Goal: Information Seeking & Learning: Learn about a topic

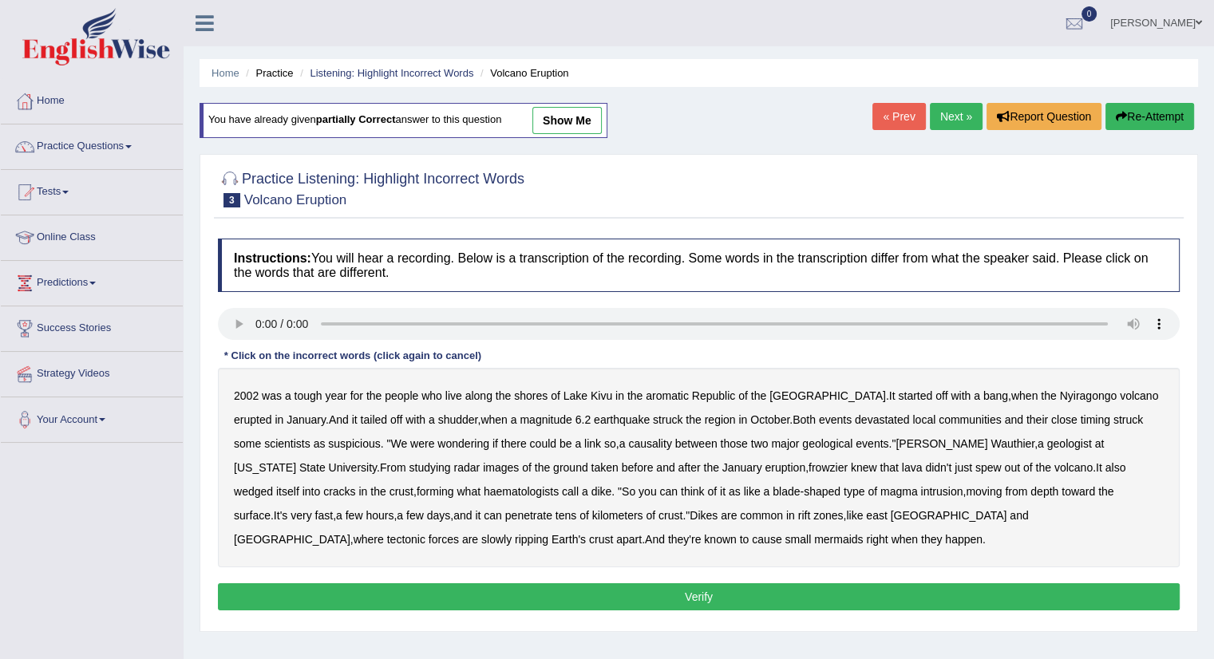
click at [673, 389] on b "aromatic" at bounding box center [667, 395] width 43 height 13
click at [1060, 394] on b "Nyiragongo" at bounding box center [1088, 395] width 57 height 13
click at [1060, 393] on b "Nyiragongo" at bounding box center [1088, 395] width 57 height 13
click at [808, 461] on b "frowzier" at bounding box center [827, 467] width 39 height 13
click at [484, 487] on b "haematologists" at bounding box center [521, 491] width 75 height 13
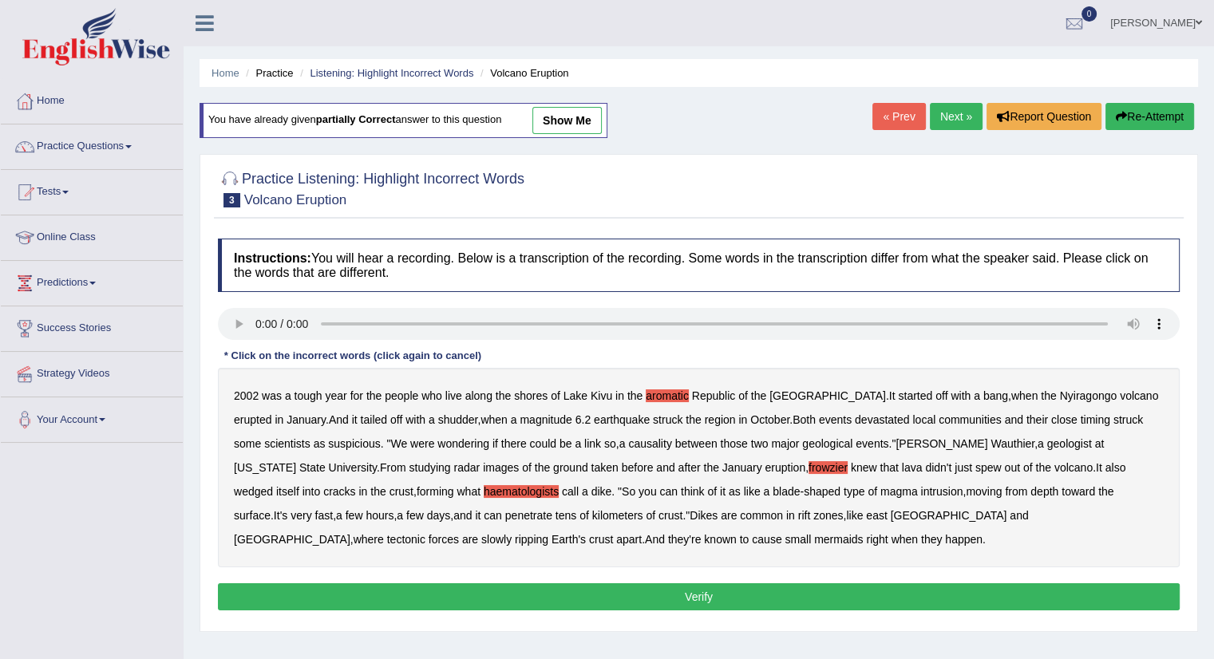
click at [814, 537] on b "mermaids" at bounding box center [838, 539] width 49 height 13
click at [611, 599] on button "Verify" at bounding box center [699, 596] width 962 height 27
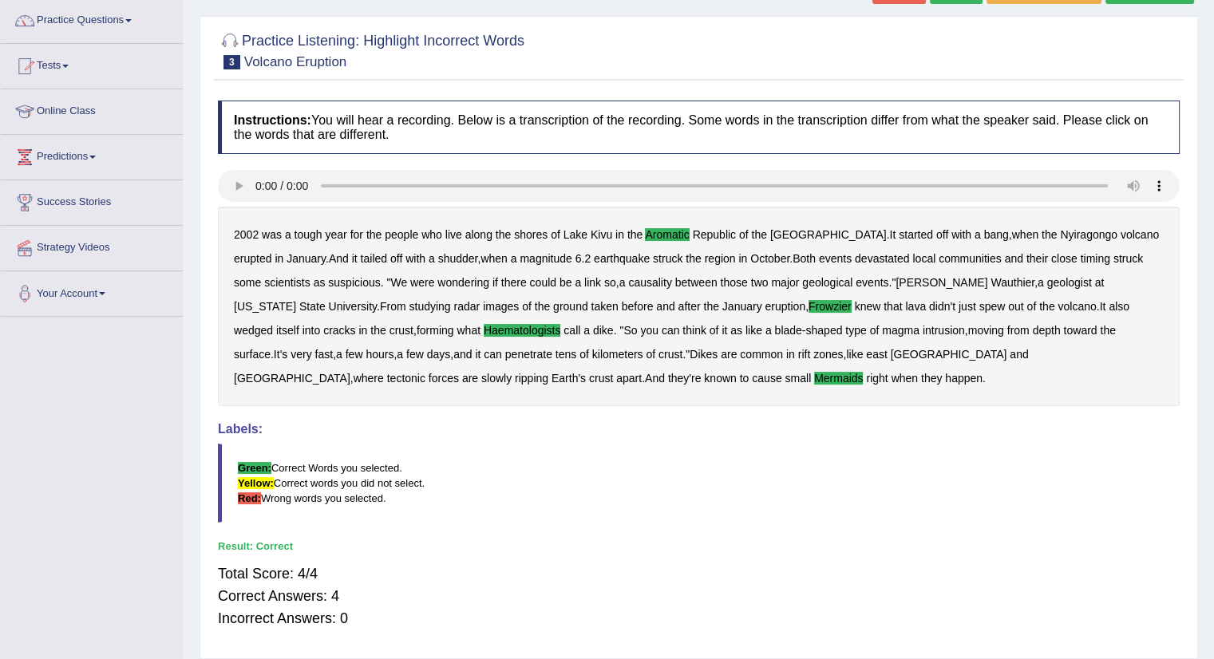
scroll to position [128, 0]
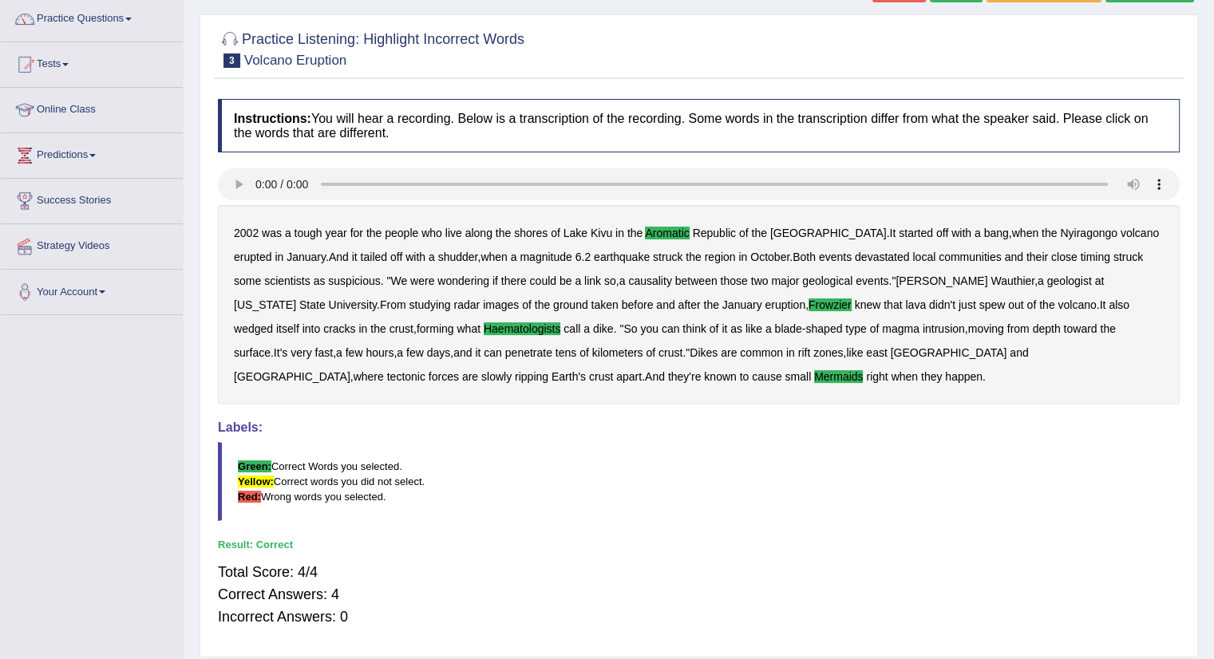
drag, startPoint x: 812, startPoint y: 525, endPoint x: 819, endPoint y: 456, distance: 68.9
click at [819, 456] on div "Instructions: You will hear a recording. Below is a transcription of the record…" at bounding box center [698, 369] width 969 height 557
click at [693, 565] on div "Total Score: 4/4 Correct Answers: 4 Incorrect Answers: 0" at bounding box center [699, 594] width 962 height 83
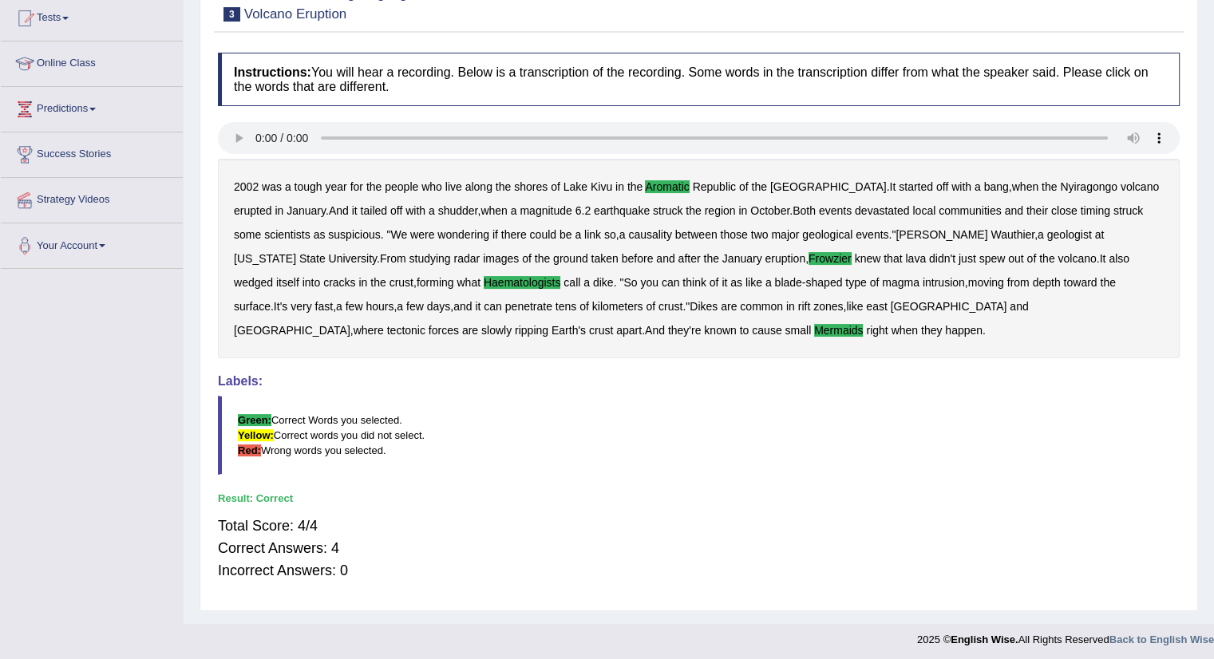
scroll to position [179, 0]
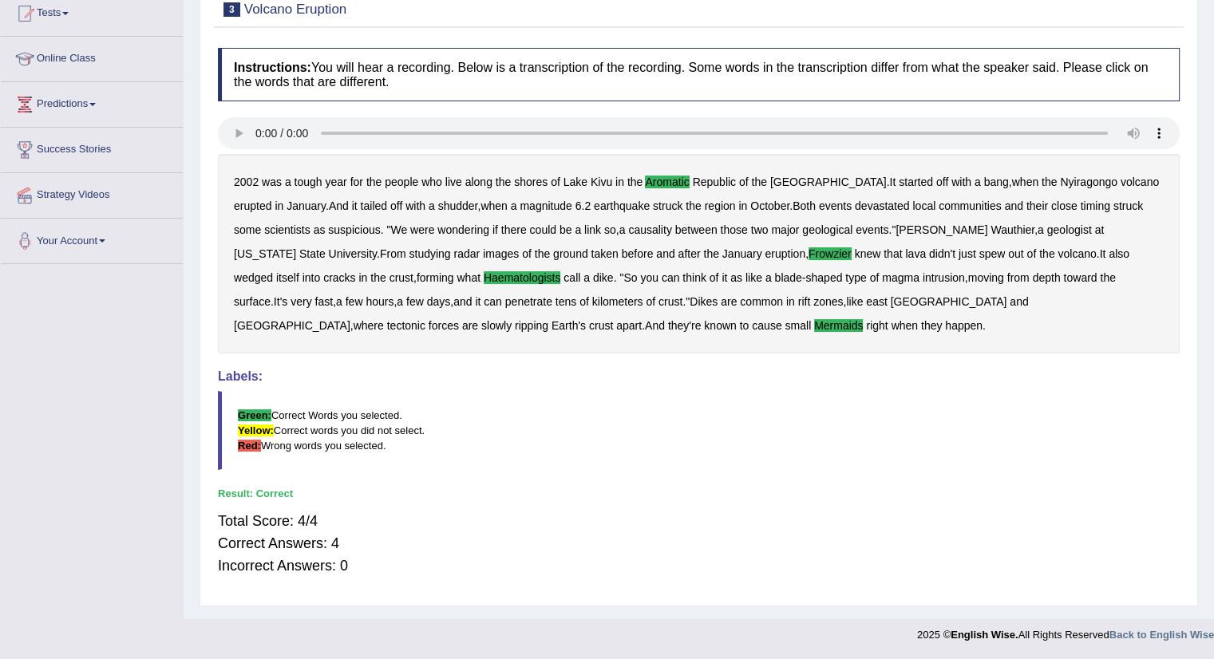
click at [844, 416] on blockquote "Green: Correct Words you selected. Yellow: Correct words you did not select. Re…" at bounding box center [699, 430] width 962 height 79
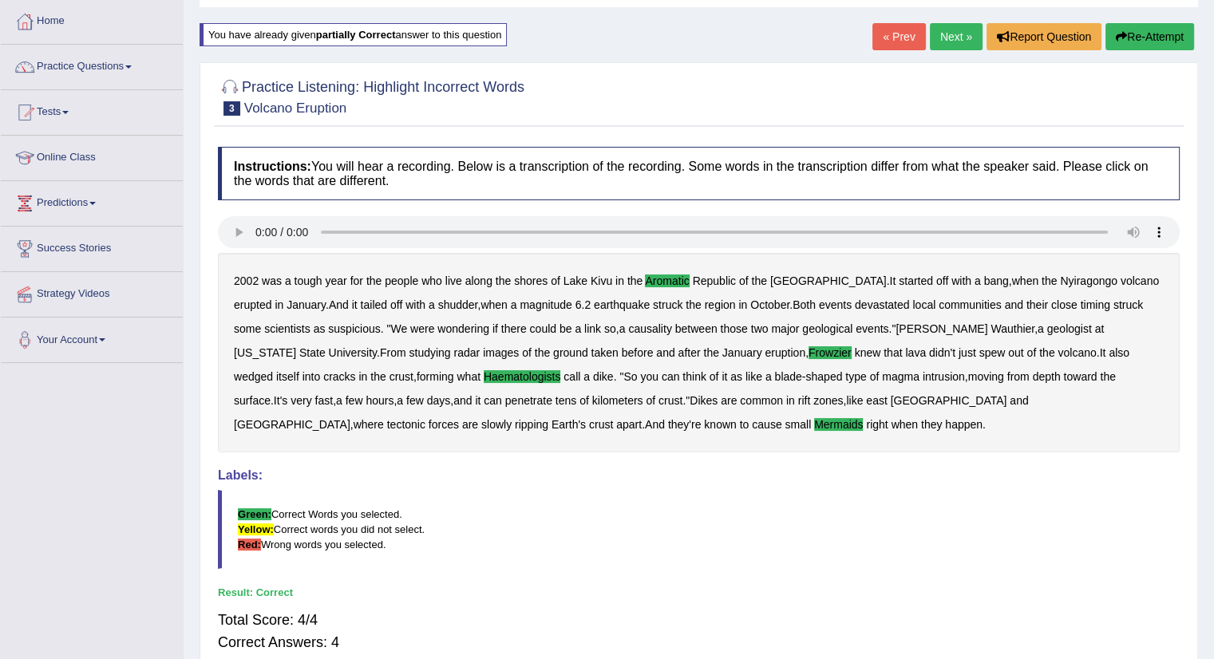
scroll to position [0, 0]
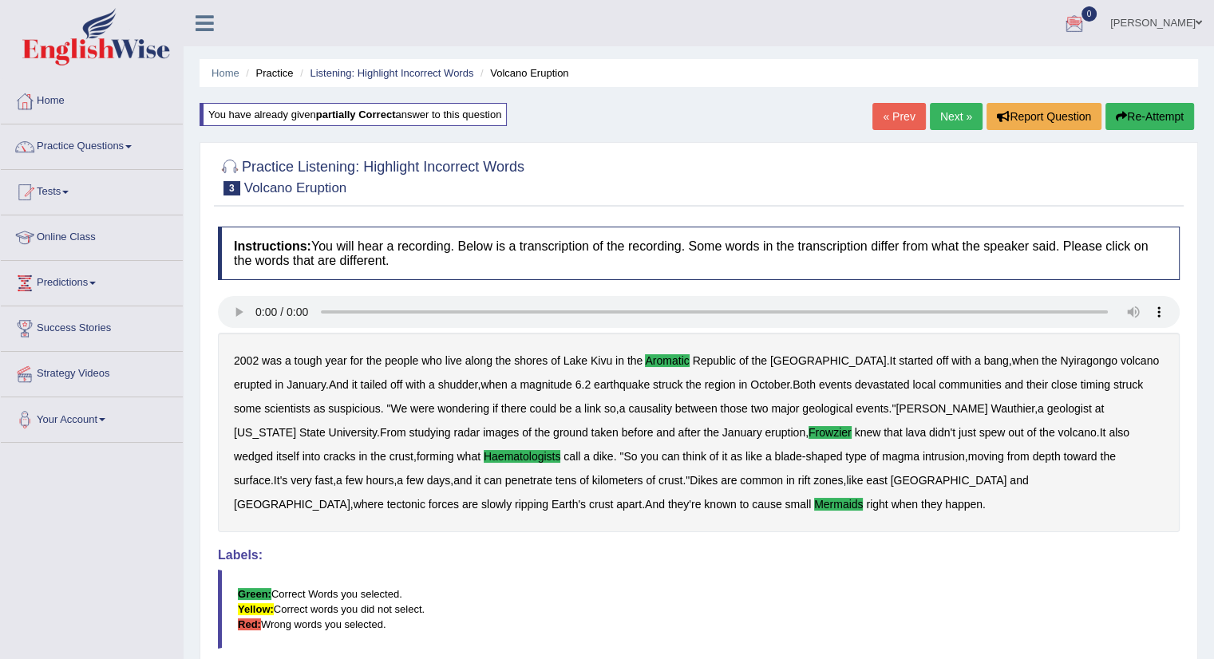
click at [944, 117] on link "Next »" at bounding box center [956, 116] width 53 height 27
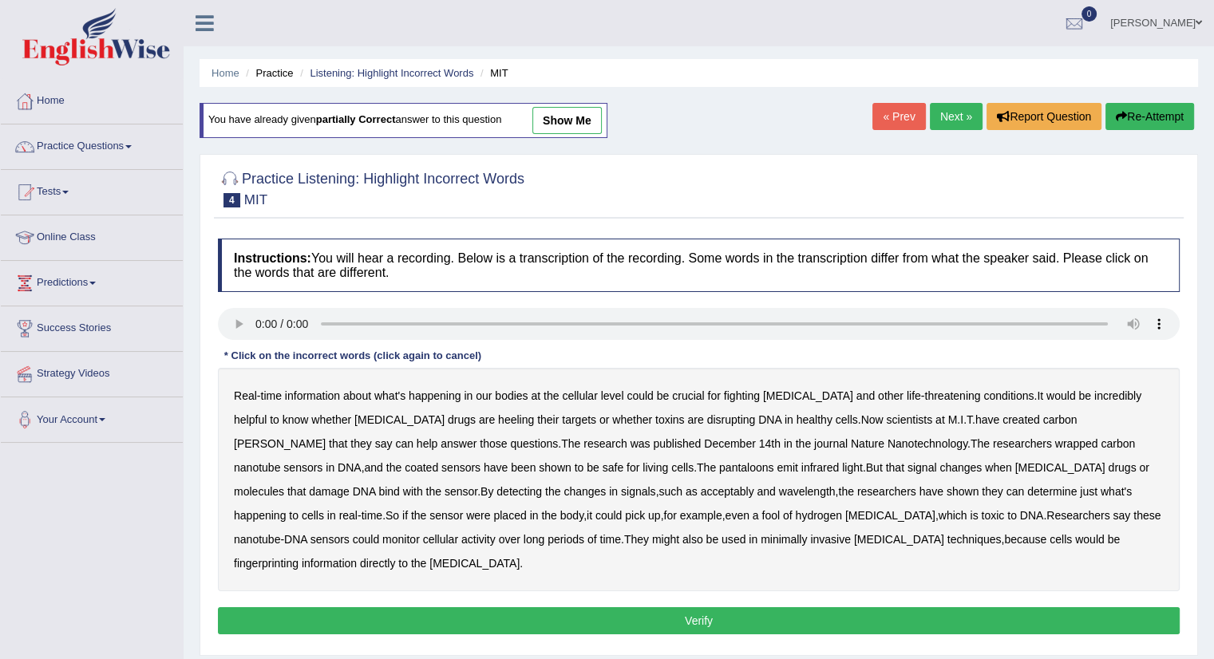
click at [719, 468] on b "pantaloons" at bounding box center [746, 467] width 55 height 13
click at [701, 487] on b "acceptably" at bounding box center [727, 491] width 53 height 13
click at [795, 511] on b "hydrogen" at bounding box center [818, 515] width 46 height 13
click at [1075, 533] on b "would" at bounding box center [1090, 539] width 30 height 13
click at [694, 607] on button "Verify" at bounding box center [699, 620] width 962 height 27
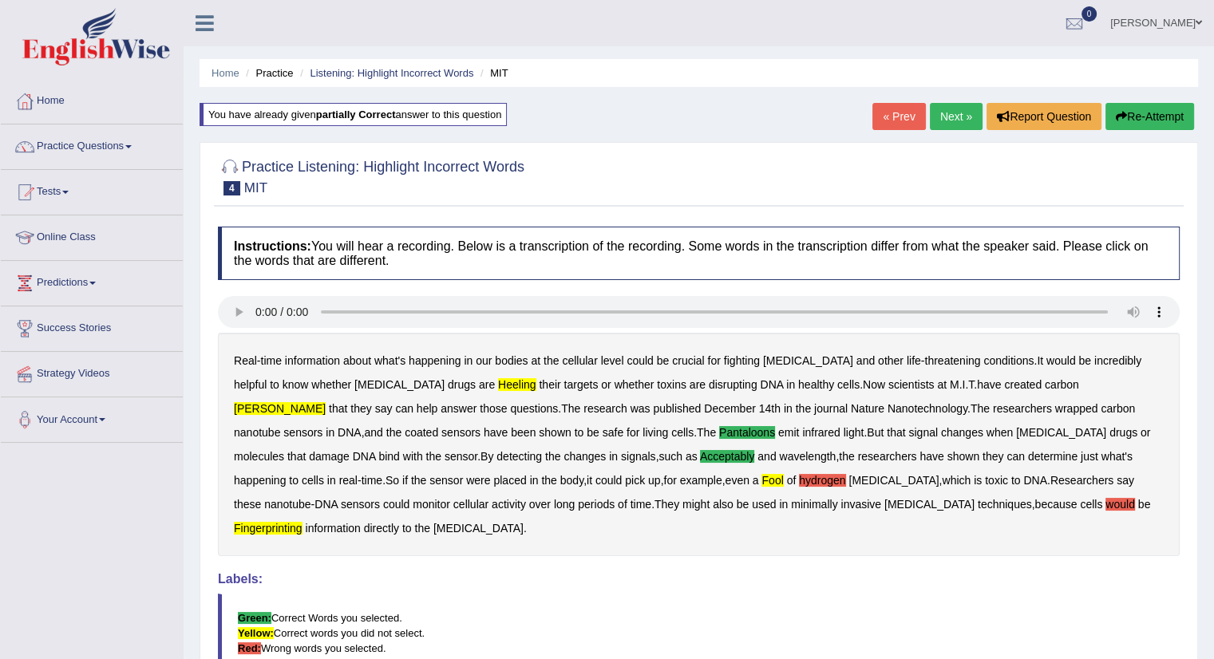
click at [1172, 117] on button "Re-Attempt" at bounding box center [1149, 116] width 89 height 27
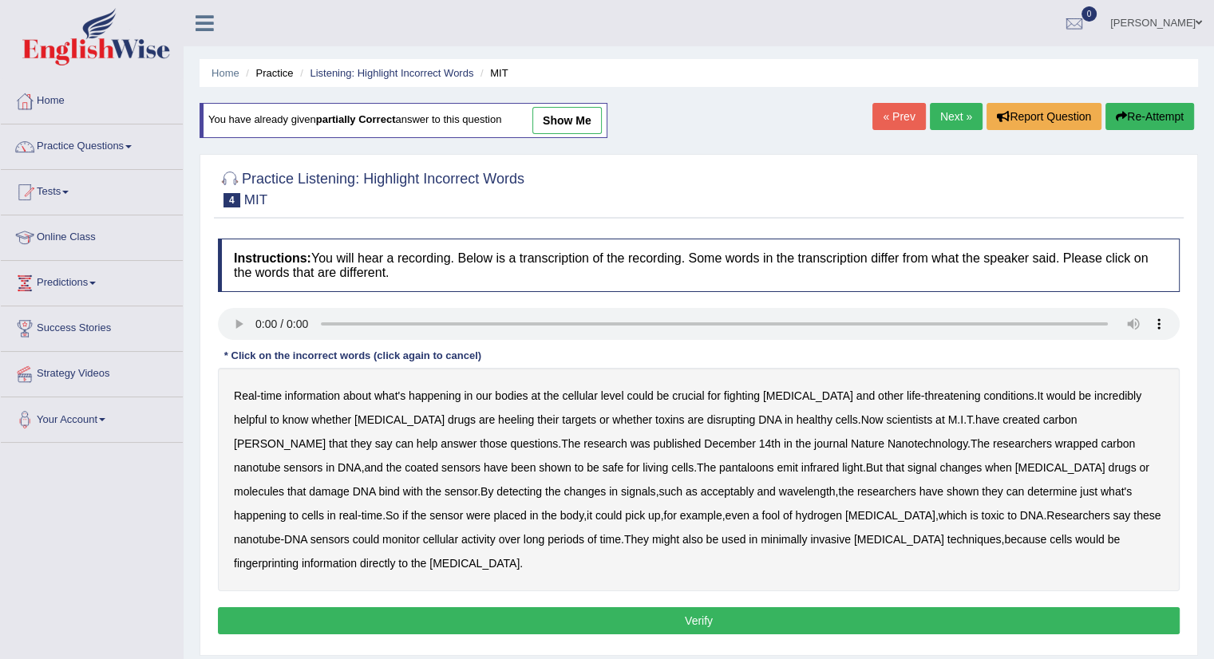
click at [696, 607] on button "Verify" at bounding box center [699, 620] width 962 height 27
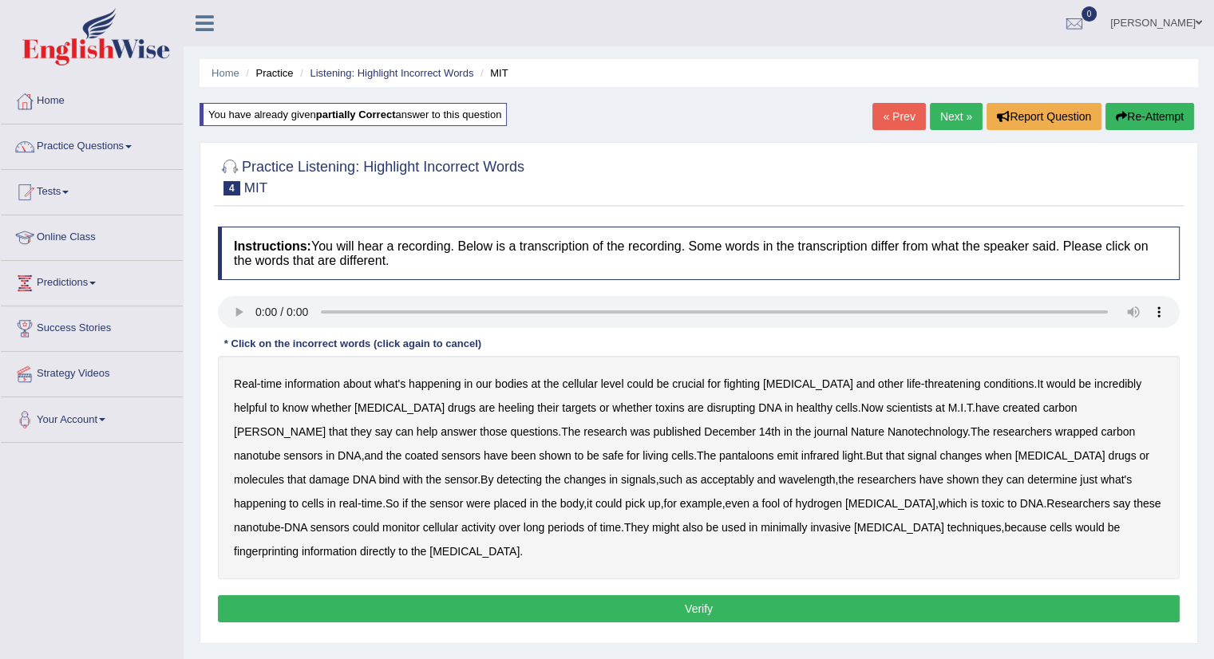
click at [816, 595] on button "Verify" at bounding box center [699, 608] width 962 height 27
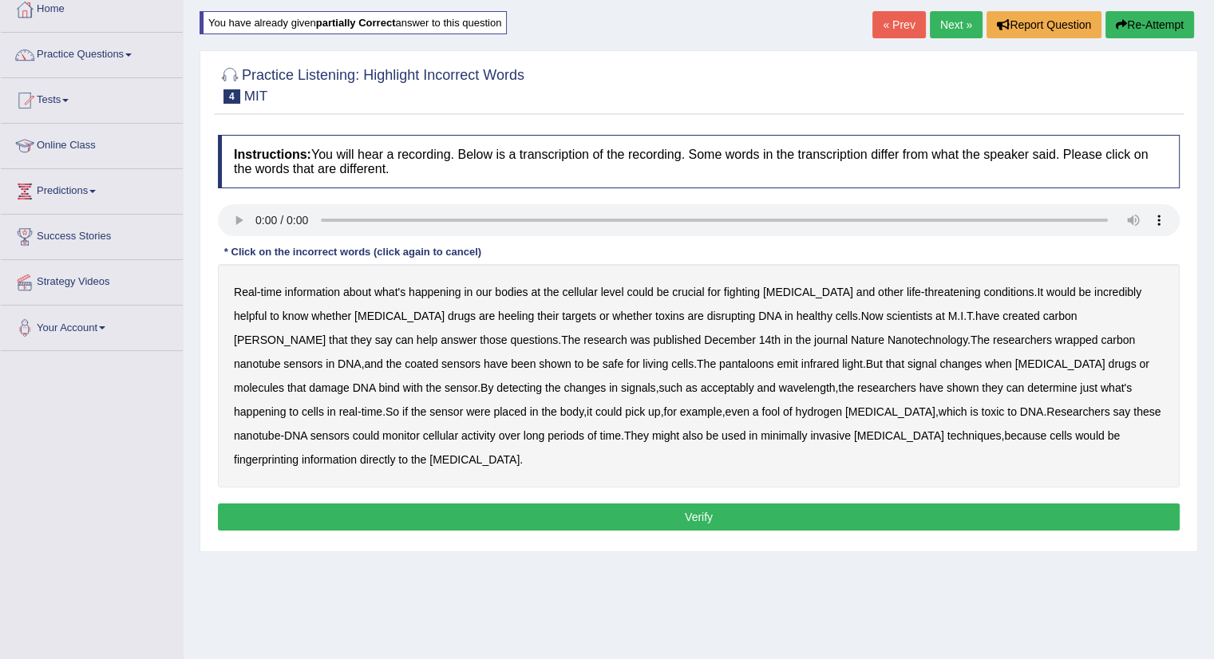
scroll to position [160, 0]
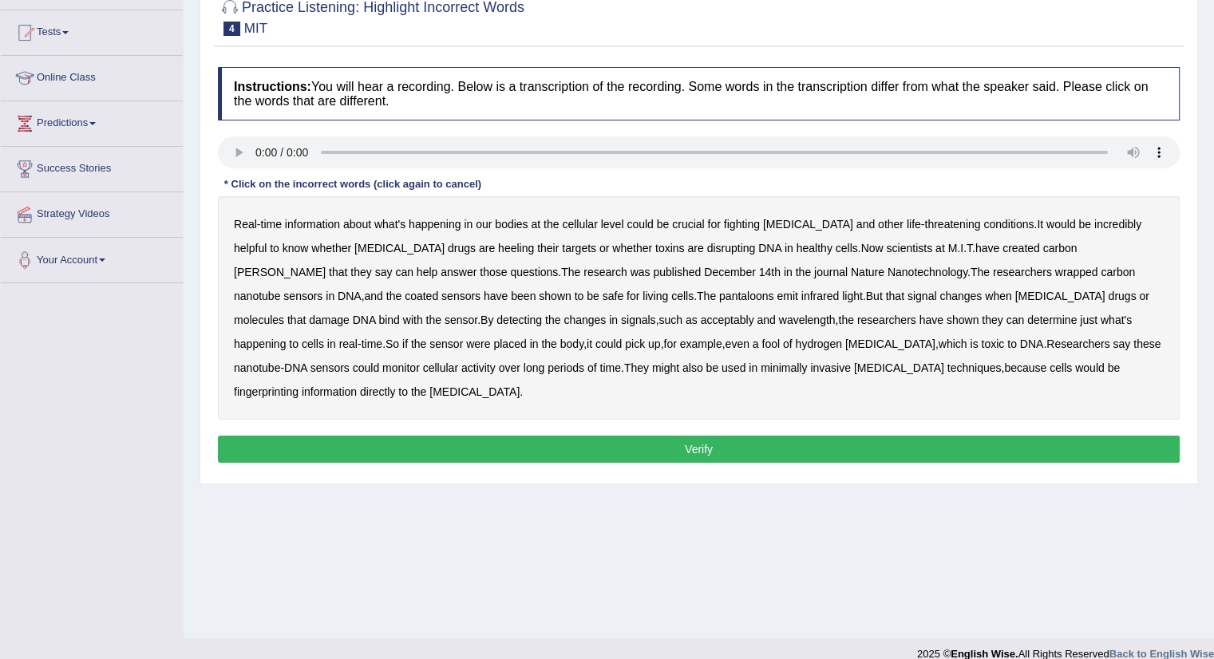
click at [764, 436] on button "Verify" at bounding box center [699, 449] width 962 height 27
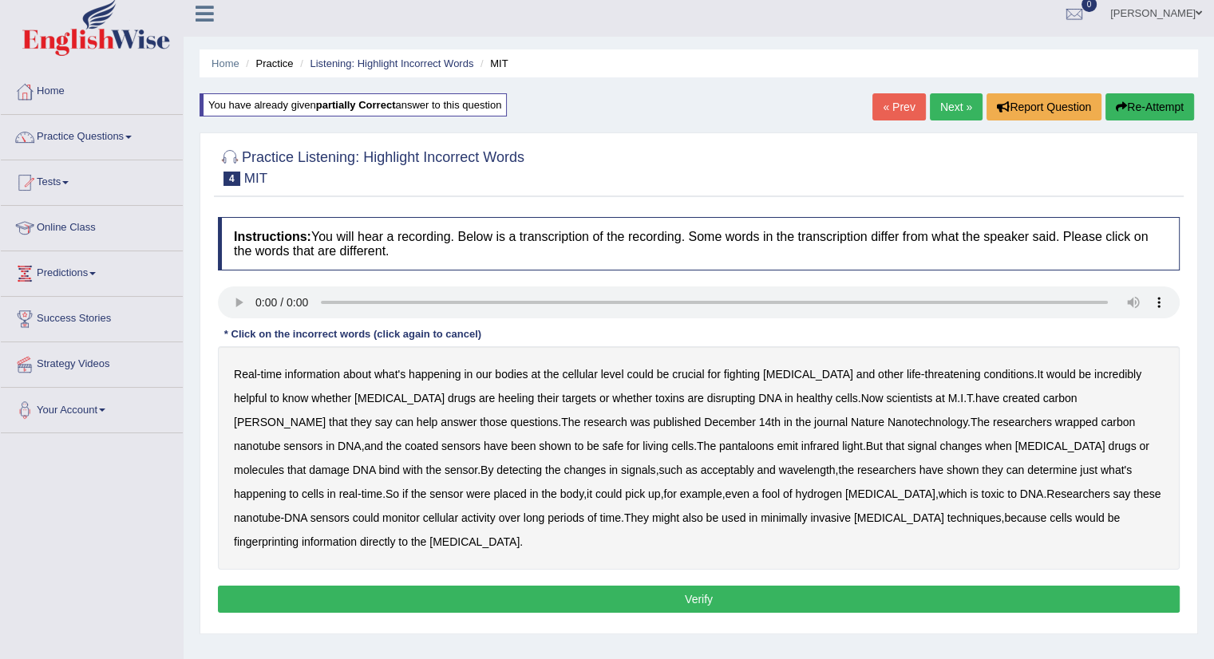
scroll to position [0, 0]
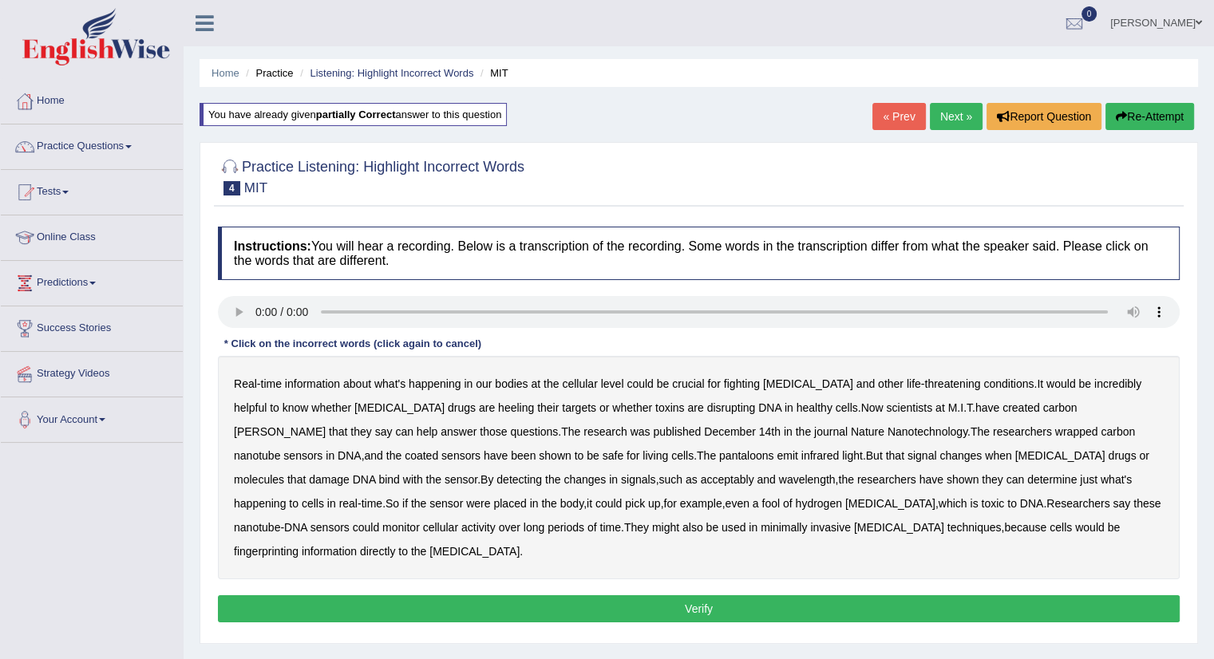
click at [1131, 109] on button "Re-Attempt" at bounding box center [1149, 116] width 89 height 27
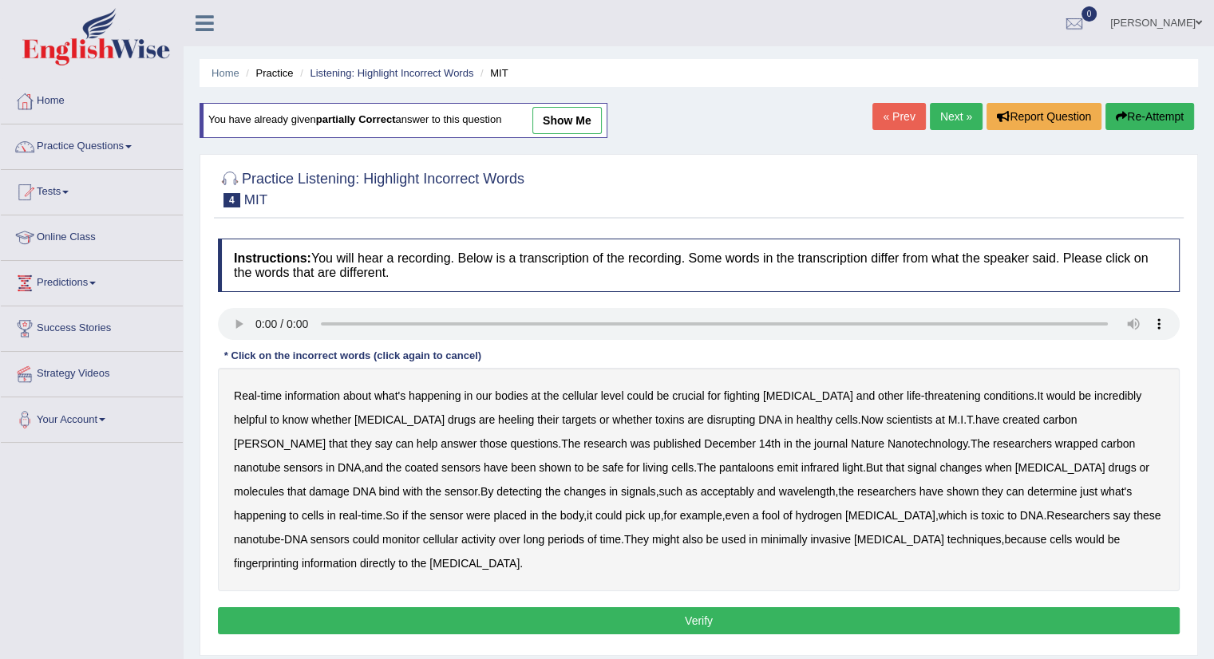
click at [611, 393] on b "level" at bounding box center [612, 395] width 23 height 13
click at [609, 389] on b "level" at bounding box center [612, 395] width 23 height 13
click at [498, 419] on b "heeling" at bounding box center [516, 419] width 36 height 13
click at [719, 466] on b "pantaloons" at bounding box center [746, 467] width 55 height 13
click at [701, 491] on b "acceptably" at bounding box center [727, 491] width 53 height 13
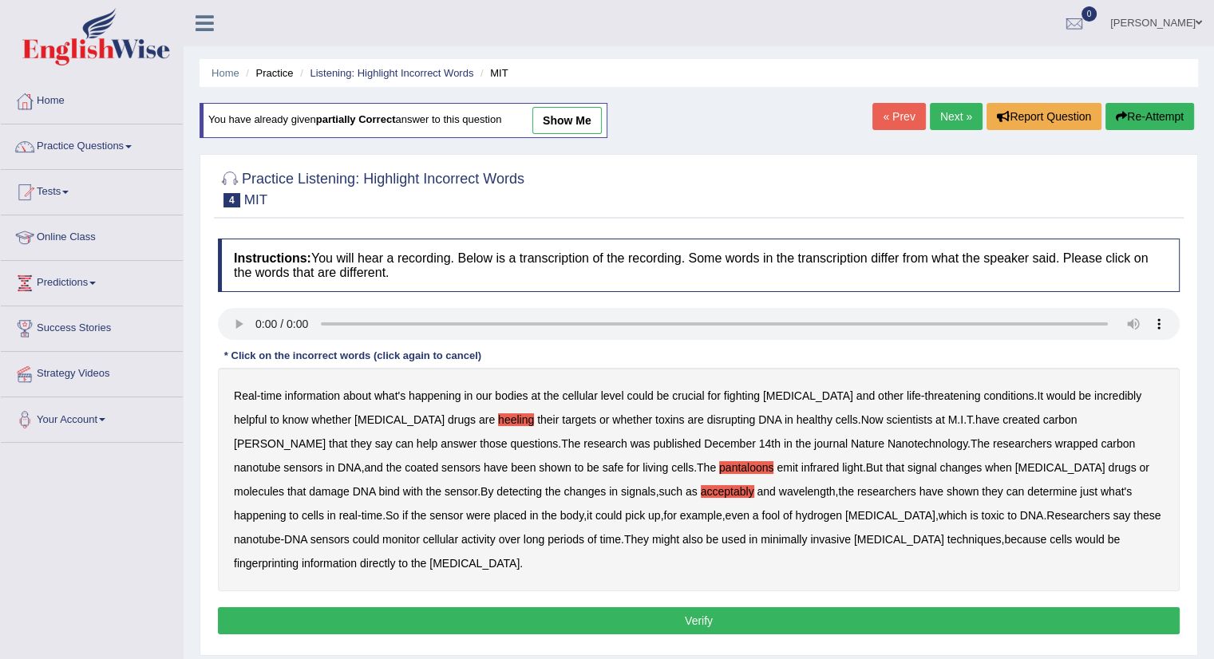
click at [761, 515] on b "fool" at bounding box center [770, 515] width 18 height 13
click at [783, 607] on button "Verify" at bounding box center [699, 620] width 962 height 27
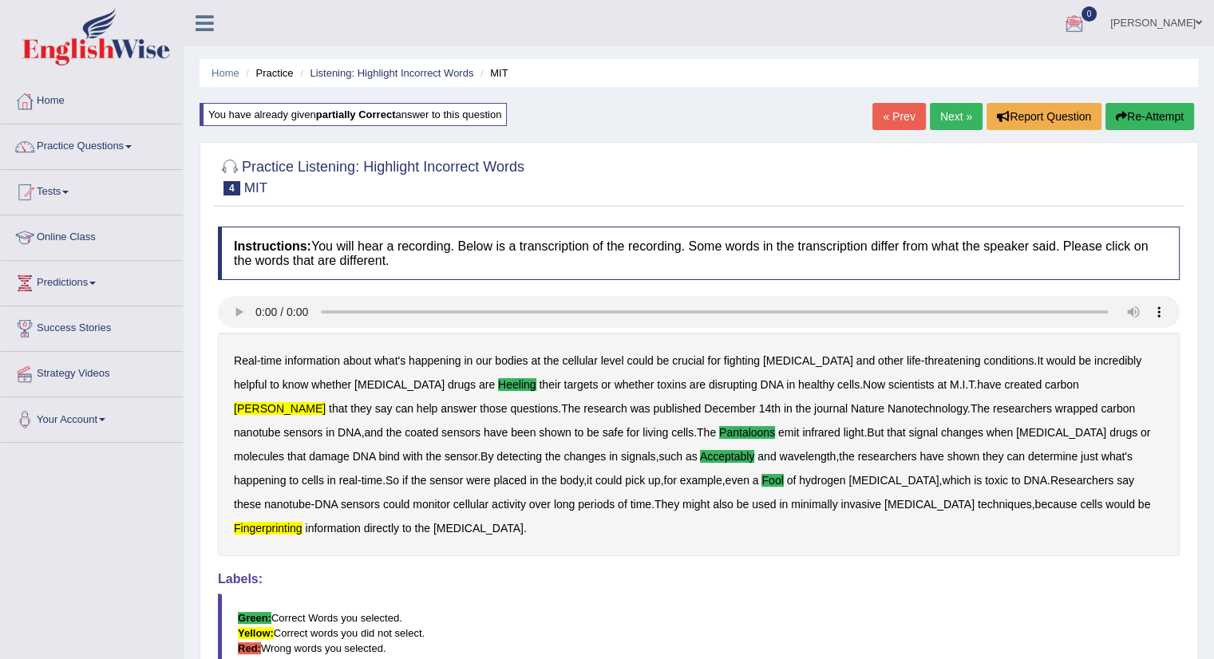
click at [1167, 111] on button "Re-Attempt" at bounding box center [1149, 116] width 89 height 27
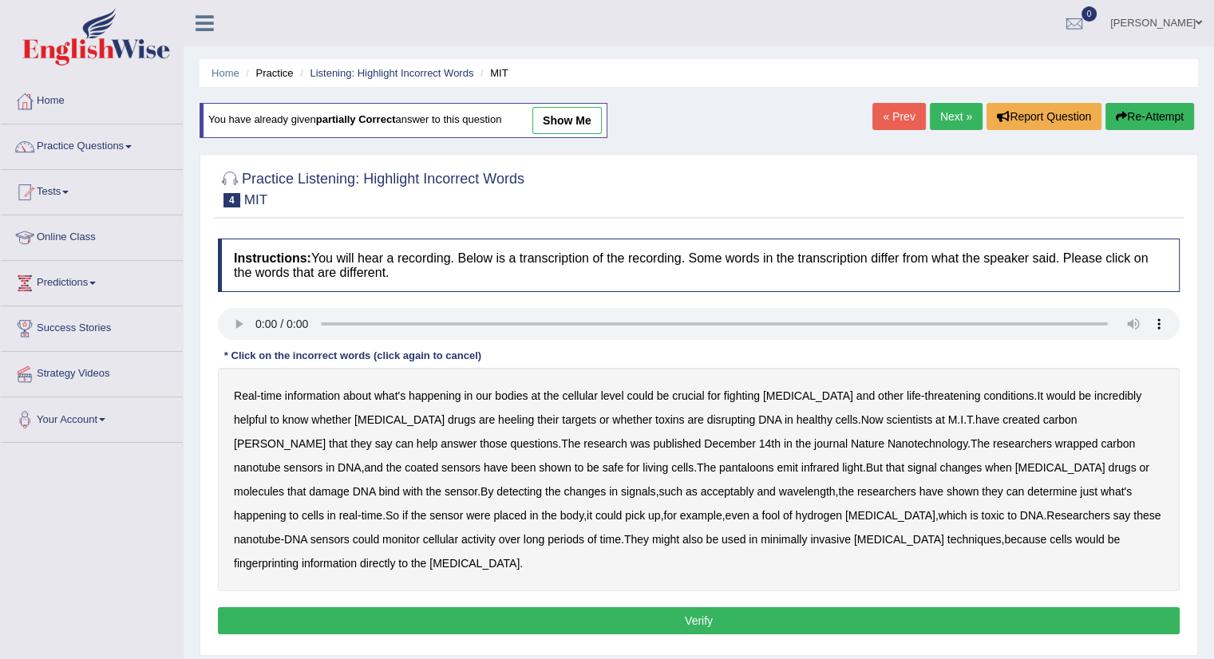
click at [498, 417] on b "heeling" at bounding box center [516, 419] width 36 height 13
click at [326, 437] on b "[PERSON_NAME]" at bounding box center [280, 443] width 92 height 13
click at [719, 470] on b "pantaloons" at bounding box center [746, 467] width 55 height 13
click at [701, 488] on b "acceptably" at bounding box center [727, 491] width 53 height 13
click at [761, 515] on b "fool" at bounding box center [770, 515] width 18 height 13
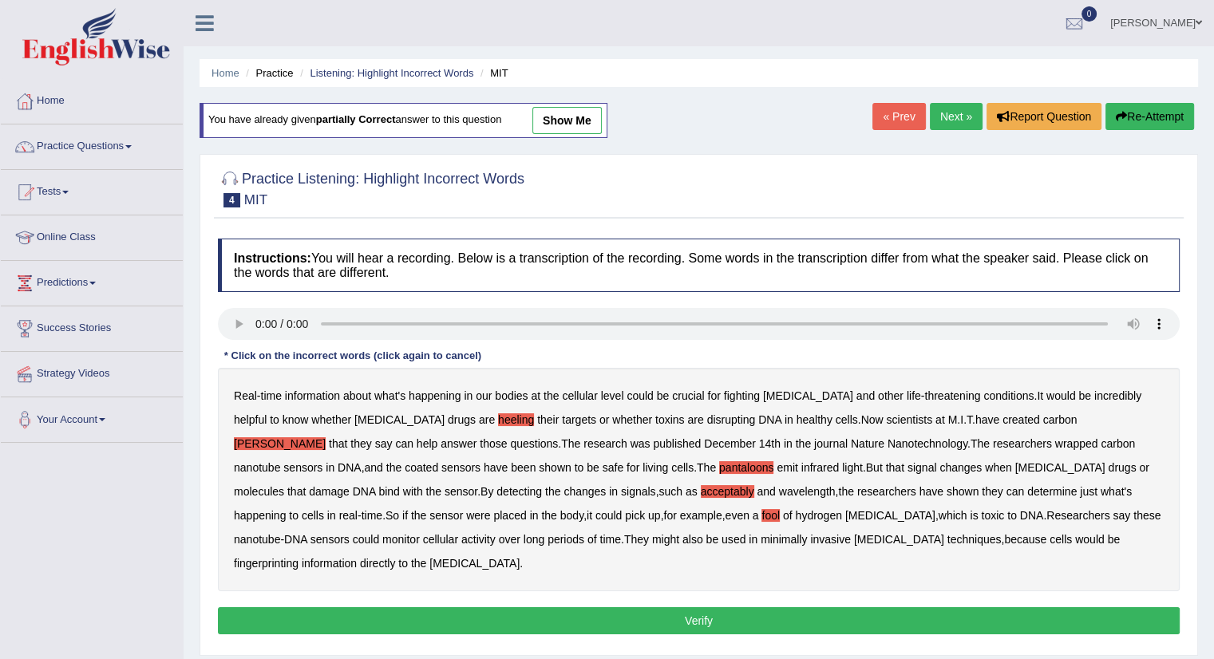
click at [298, 557] on b "fingerprinting" at bounding box center [266, 563] width 65 height 13
click at [868, 607] on button "Verify" at bounding box center [699, 620] width 962 height 27
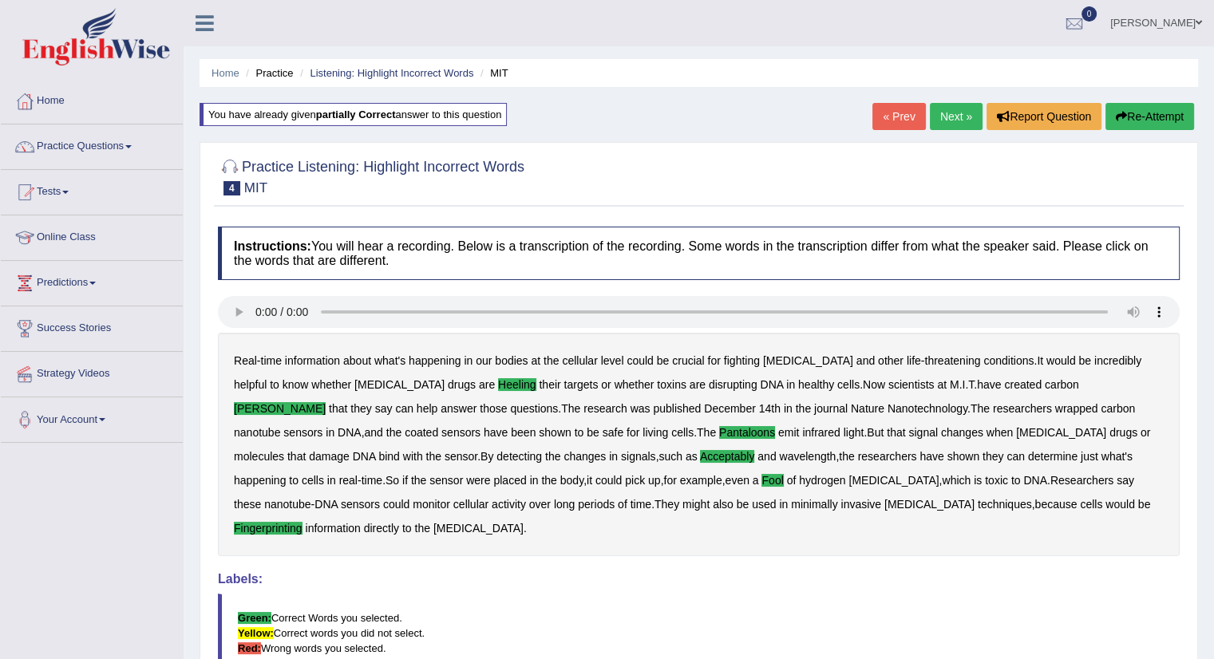
click at [958, 124] on link "Next »" at bounding box center [956, 116] width 53 height 27
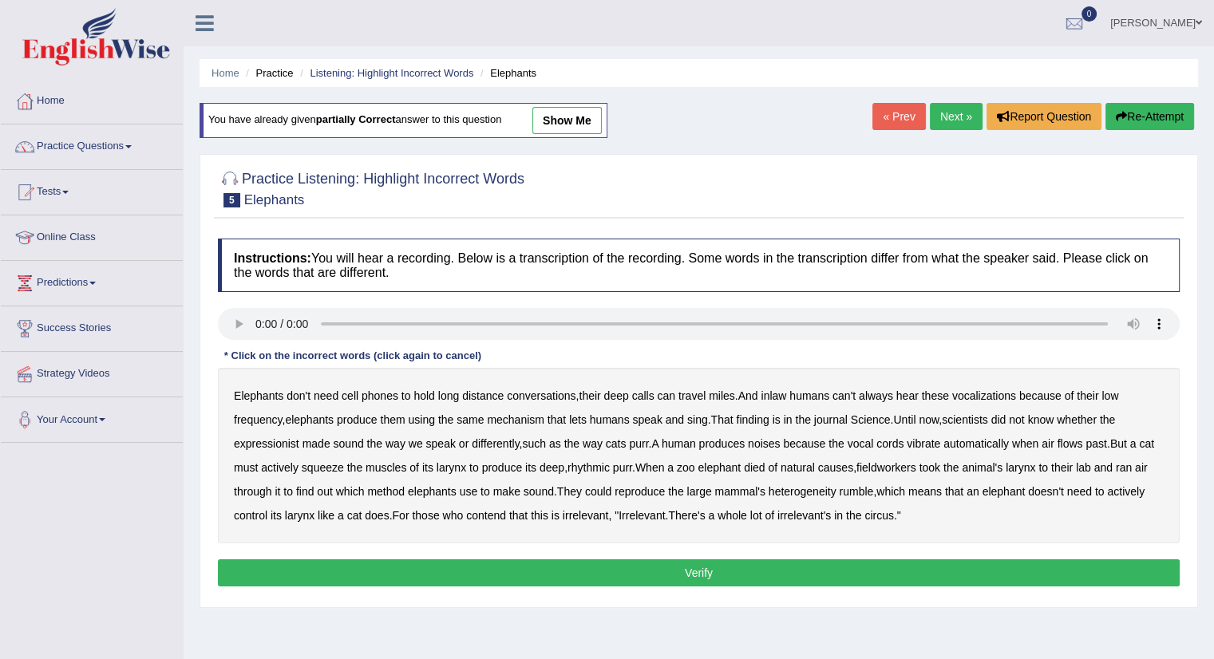
click at [697, 389] on b "travel" at bounding box center [691, 395] width 27 height 13
click at [281, 437] on b "expressionist" at bounding box center [266, 443] width 65 height 13
click at [448, 468] on b "larynx" at bounding box center [451, 467] width 30 height 13
click at [817, 491] on b "heterogeneity" at bounding box center [802, 491] width 68 height 13
click at [717, 564] on button "Verify" at bounding box center [699, 572] width 962 height 27
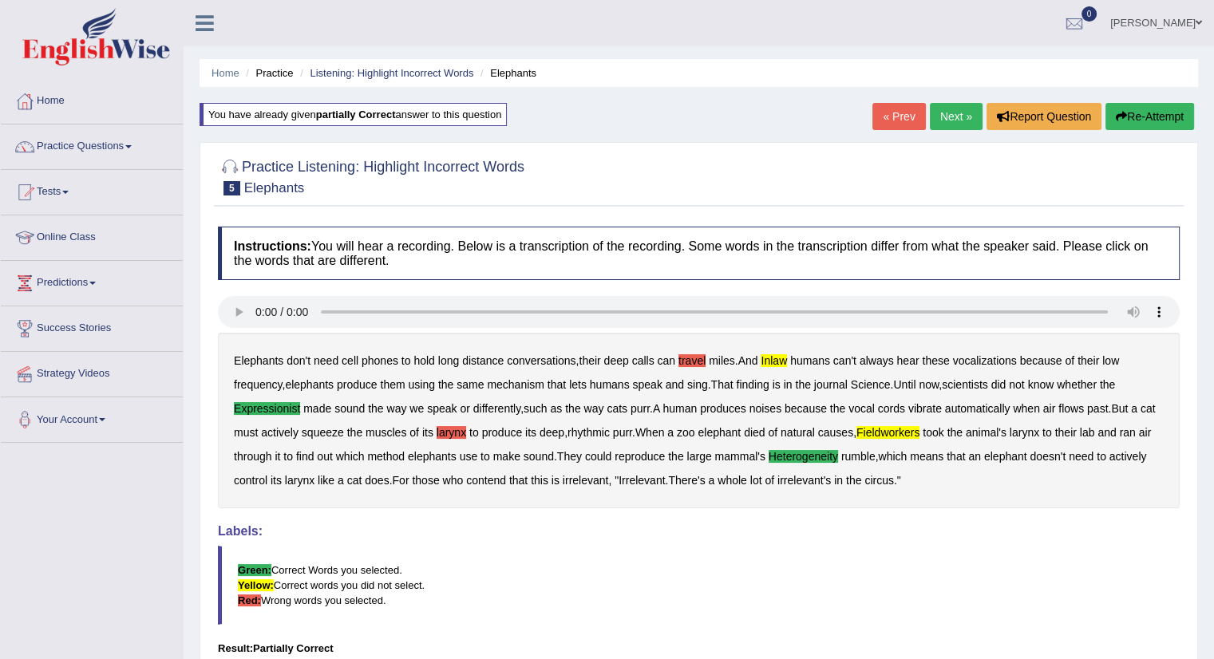
click at [1132, 121] on button "Re-Attempt" at bounding box center [1149, 116] width 89 height 27
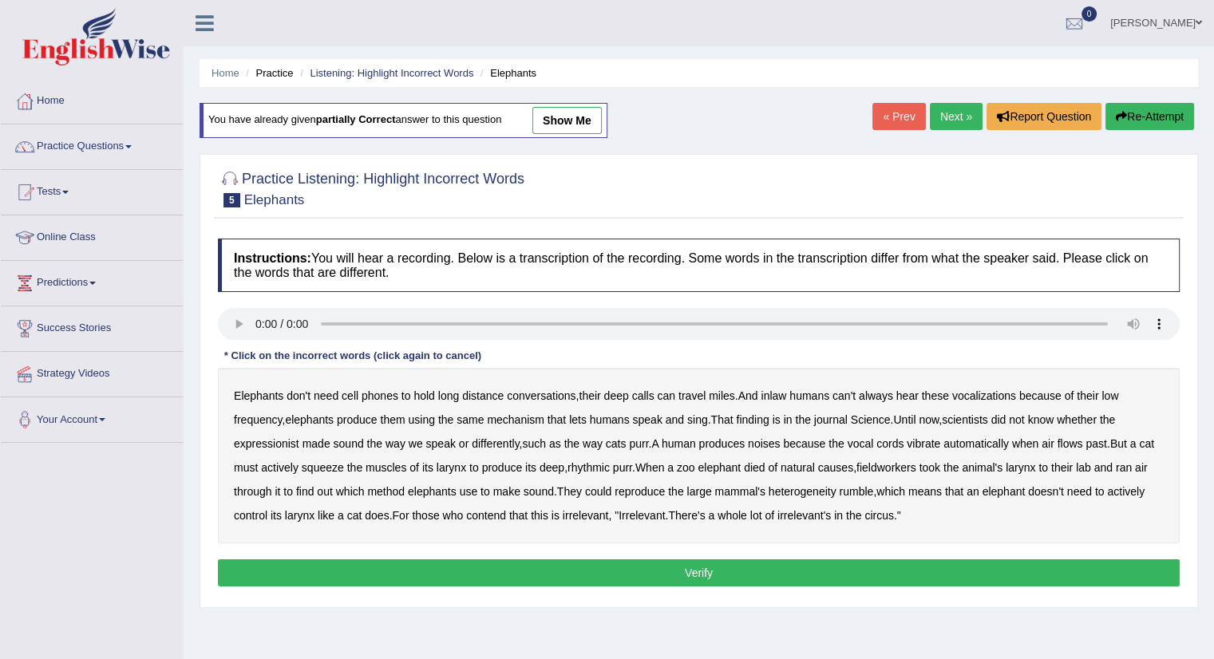
click at [1175, 113] on button "Re-Attempt" at bounding box center [1149, 116] width 89 height 27
click at [786, 395] on b "inlaw" at bounding box center [773, 395] width 26 height 13
click at [890, 464] on b "fieldworkers" at bounding box center [886, 467] width 60 height 13
click at [811, 486] on b "heterogeneity" at bounding box center [802, 491] width 68 height 13
click at [881, 509] on b "circus" at bounding box center [879, 515] width 30 height 13
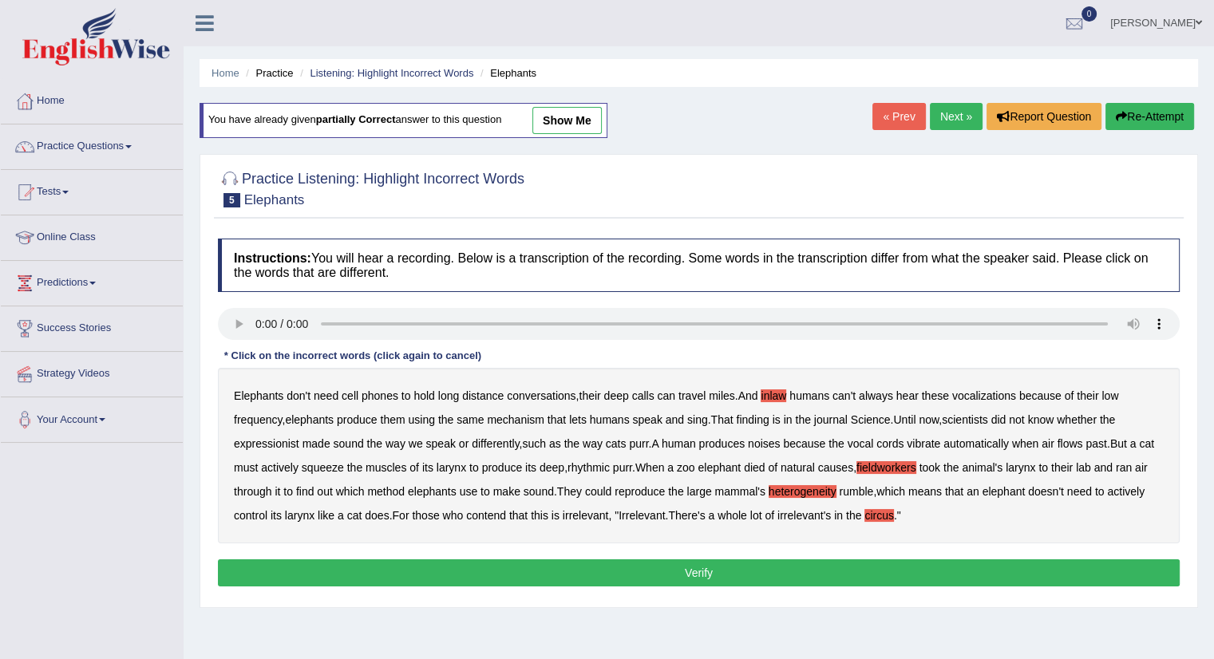
click at [867, 575] on button "Verify" at bounding box center [699, 572] width 962 height 27
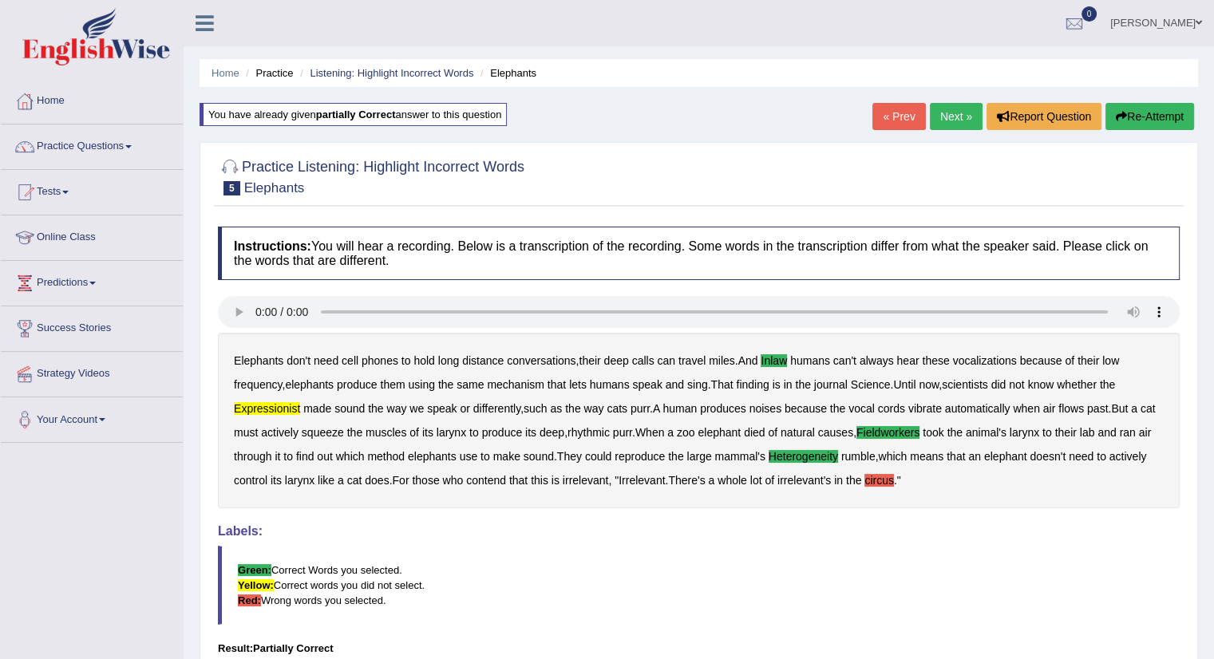
click at [960, 115] on link "Next »" at bounding box center [956, 116] width 53 height 27
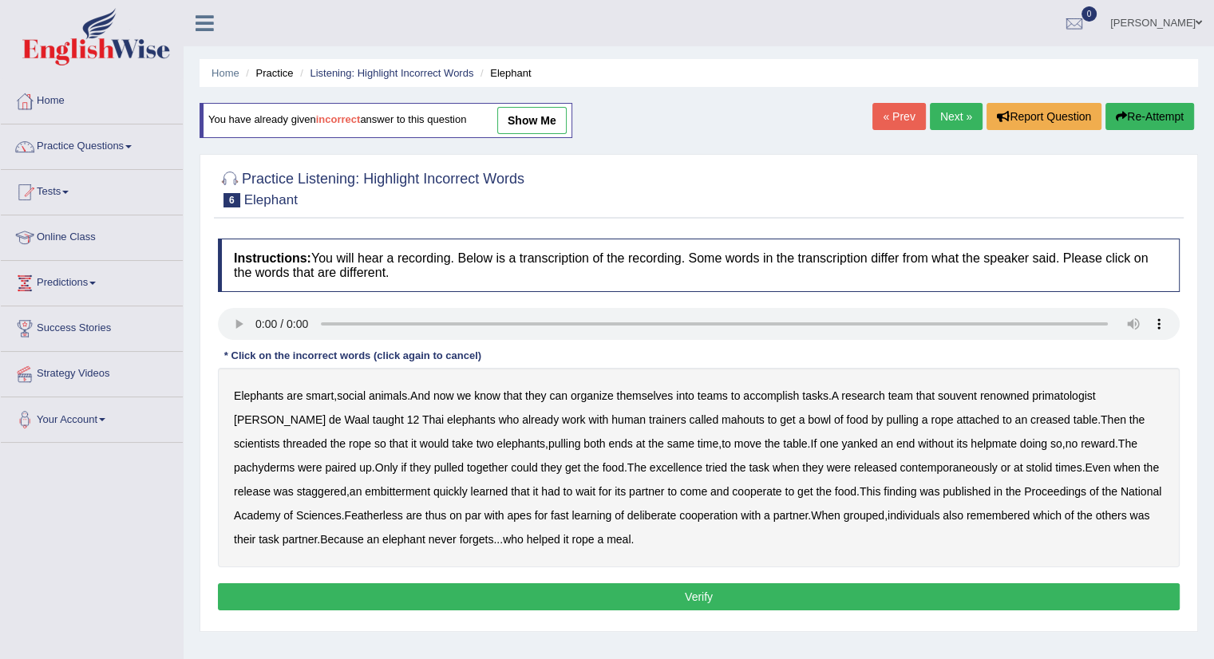
click at [973, 394] on b "souvent" at bounding box center [957, 395] width 39 height 13
click at [970, 441] on b "helpmate" at bounding box center [993, 443] width 46 height 13
click at [571, 537] on b "rope" at bounding box center [582, 539] width 22 height 13
click at [522, 598] on button "Verify" at bounding box center [699, 596] width 962 height 27
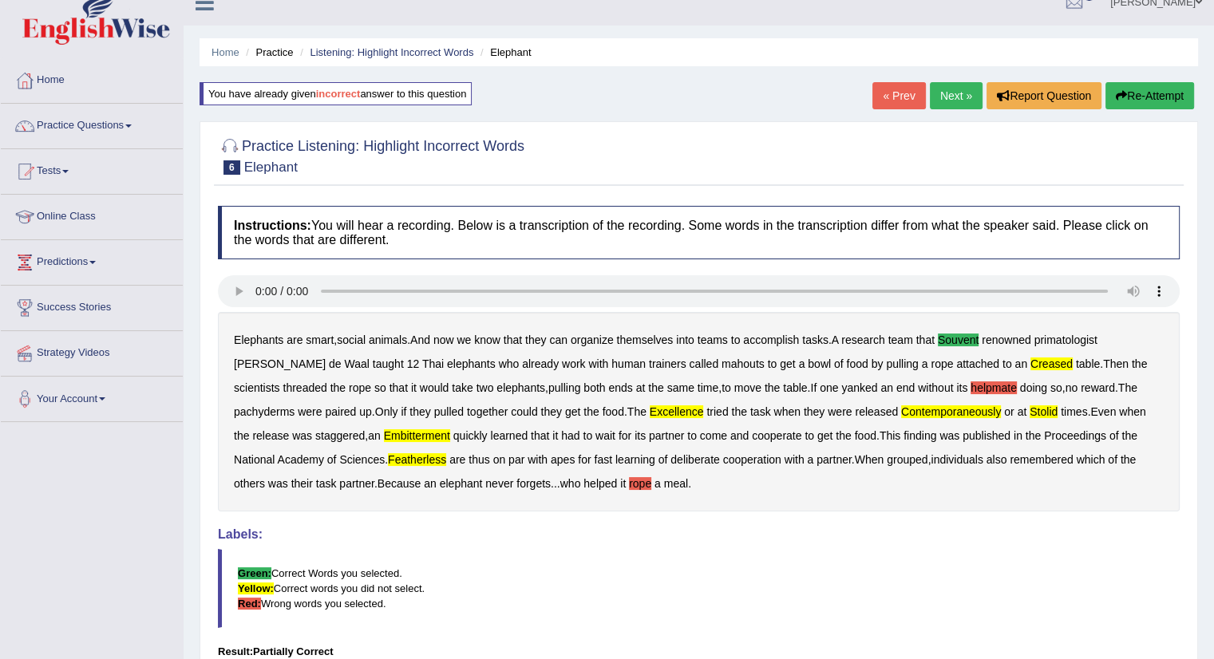
scroll to position [19, 0]
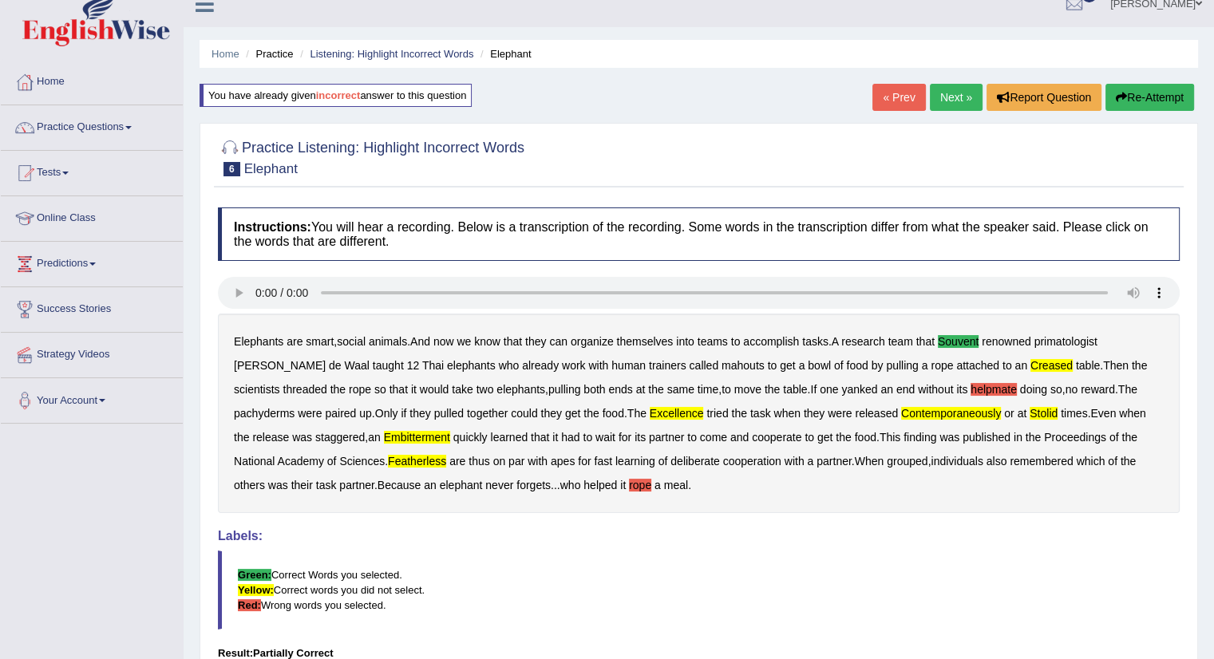
click at [1166, 99] on button "Re-Attempt" at bounding box center [1149, 97] width 89 height 27
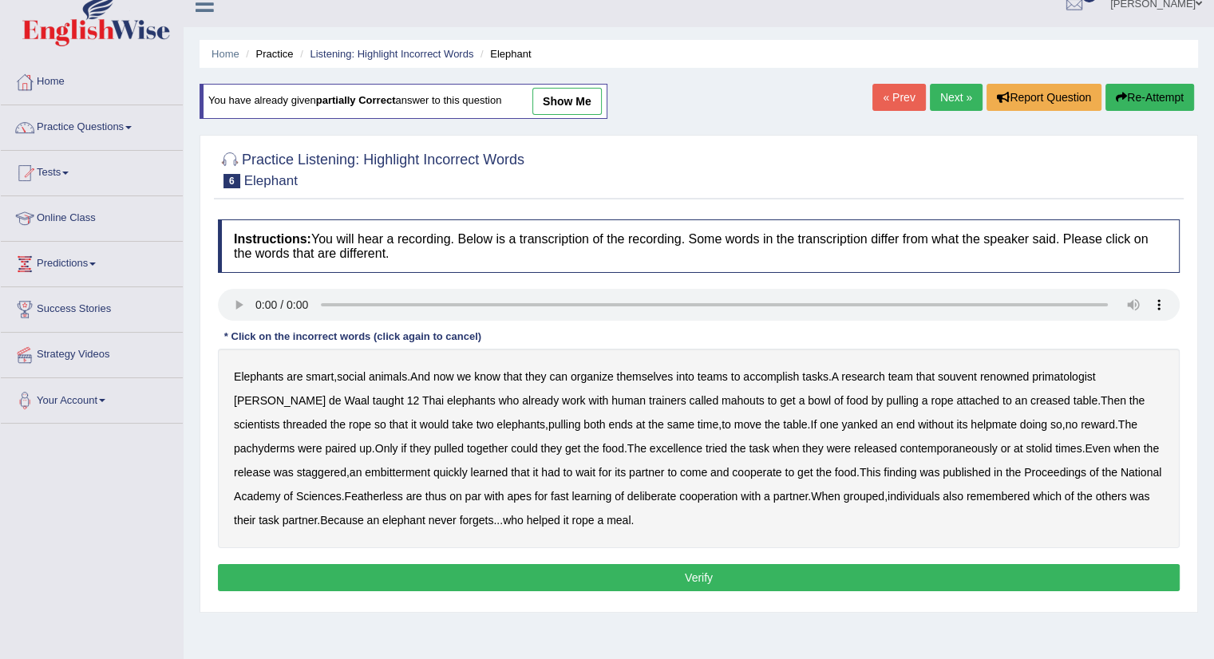
click at [973, 374] on b "souvent" at bounding box center [957, 376] width 39 height 13
click at [1157, 101] on button "Re-Attempt" at bounding box center [1149, 97] width 89 height 27
click at [969, 371] on b "souvent" at bounding box center [957, 376] width 39 height 13
click at [294, 442] on b "pachyderms" at bounding box center [264, 448] width 61 height 13
click at [1025, 444] on b "stolid" at bounding box center [1038, 448] width 26 height 13
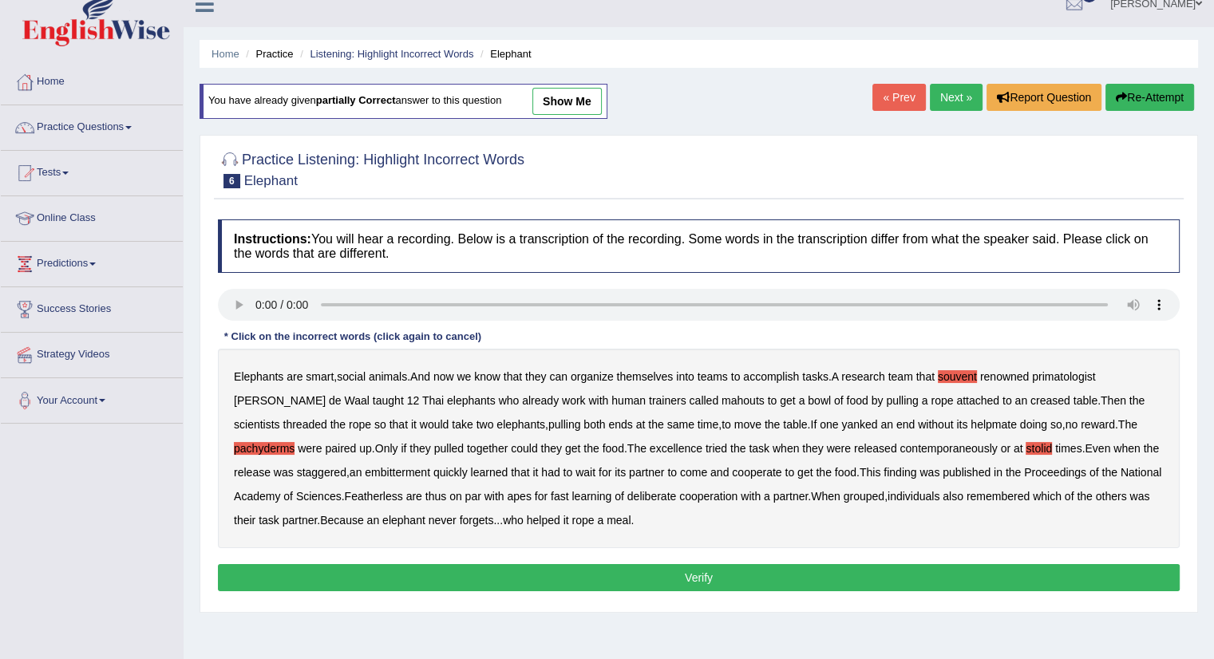
click at [345, 491] on b "Featherless" at bounding box center [374, 496] width 58 height 13
click at [673, 566] on button "Verify" at bounding box center [699, 577] width 962 height 27
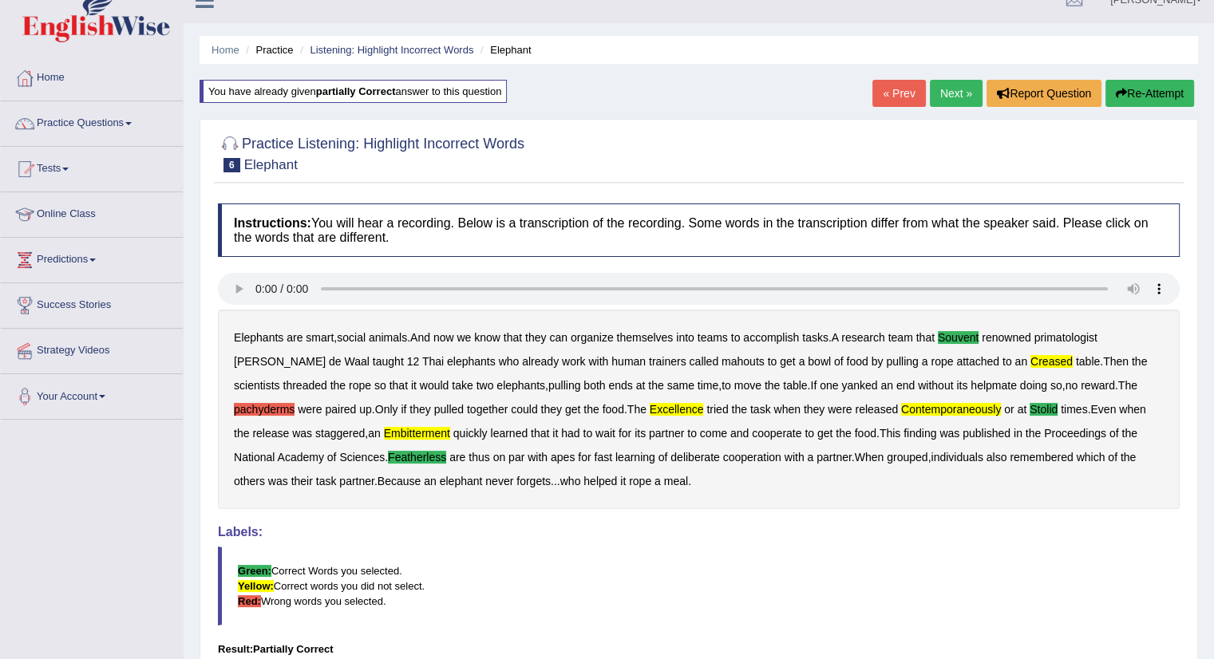
scroll to position [19, 0]
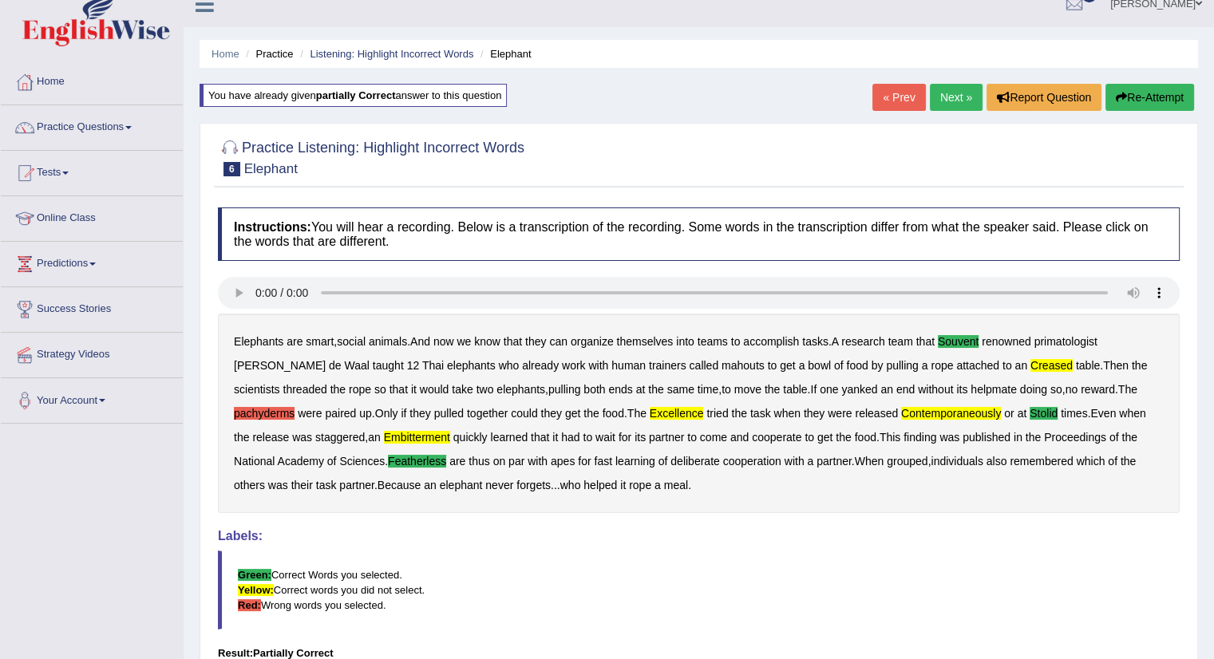
click at [1159, 100] on button "Re-Attempt" at bounding box center [1149, 97] width 89 height 27
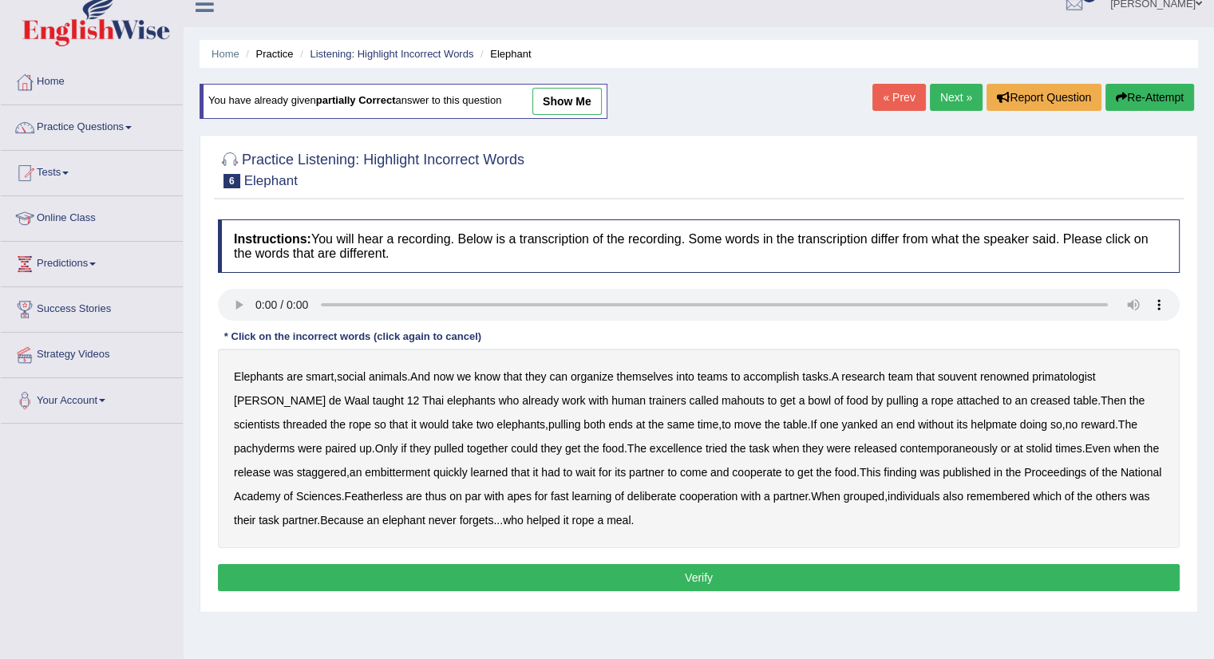
click at [650, 444] on b "excellence" at bounding box center [676, 448] width 53 height 13
click at [1030, 397] on b "creased" at bounding box center [1050, 400] width 40 height 13
click at [750, 569] on button "Verify" at bounding box center [699, 577] width 962 height 27
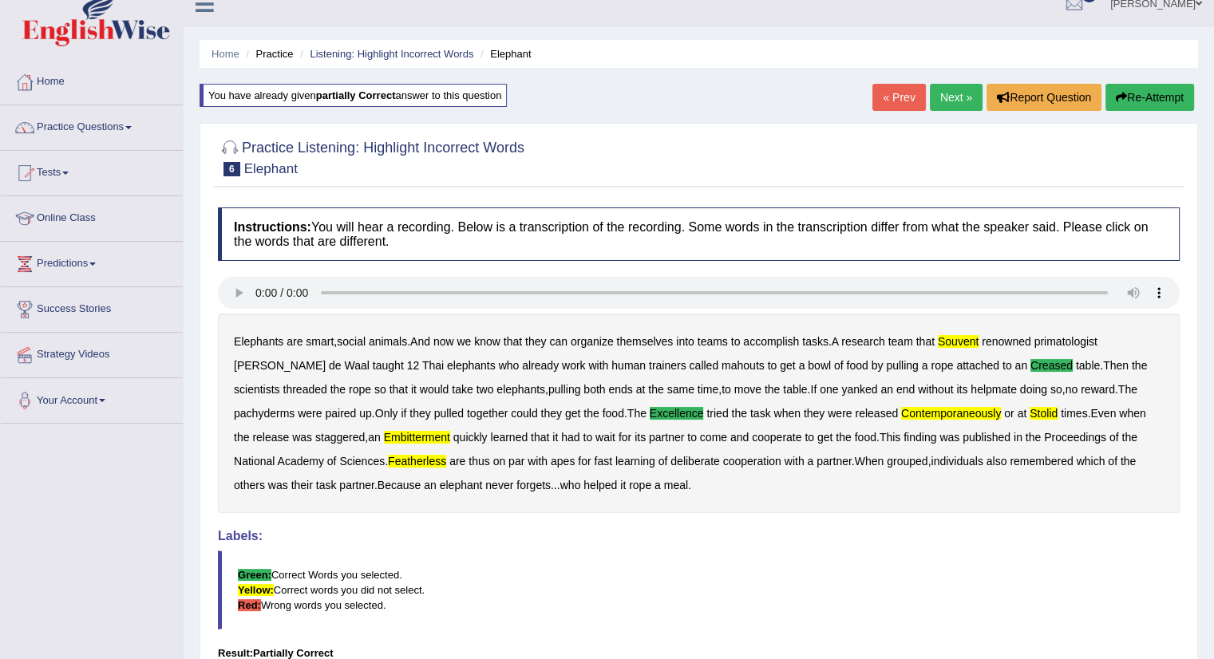
click at [954, 103] on link "Next »" at bounding box center [956, 97] width 53 height 27
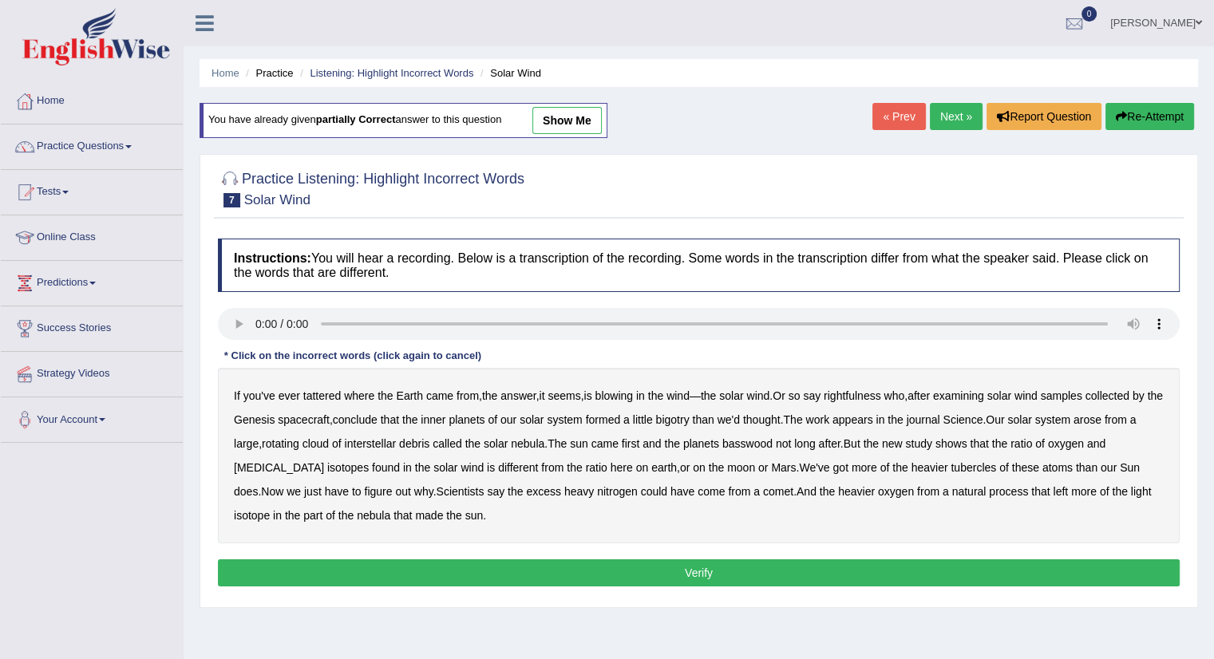
click at [316, 393] on b "tattered" at bounding box center [322, 395] width 38 height 13
click at [867, 390] on b "rightfulness" at bounding box center [851, 395] width 57 height 13
click at [689, 416] on b "bigotry" at bounding box center [673, 419] width 34 height 13
click at [735, 437] on b "basswood" at bounding box center [747, 443] width 50 height 13
click at [950, 464] on b "tubercles" at bounding box center [972, 467] width 45 height 13
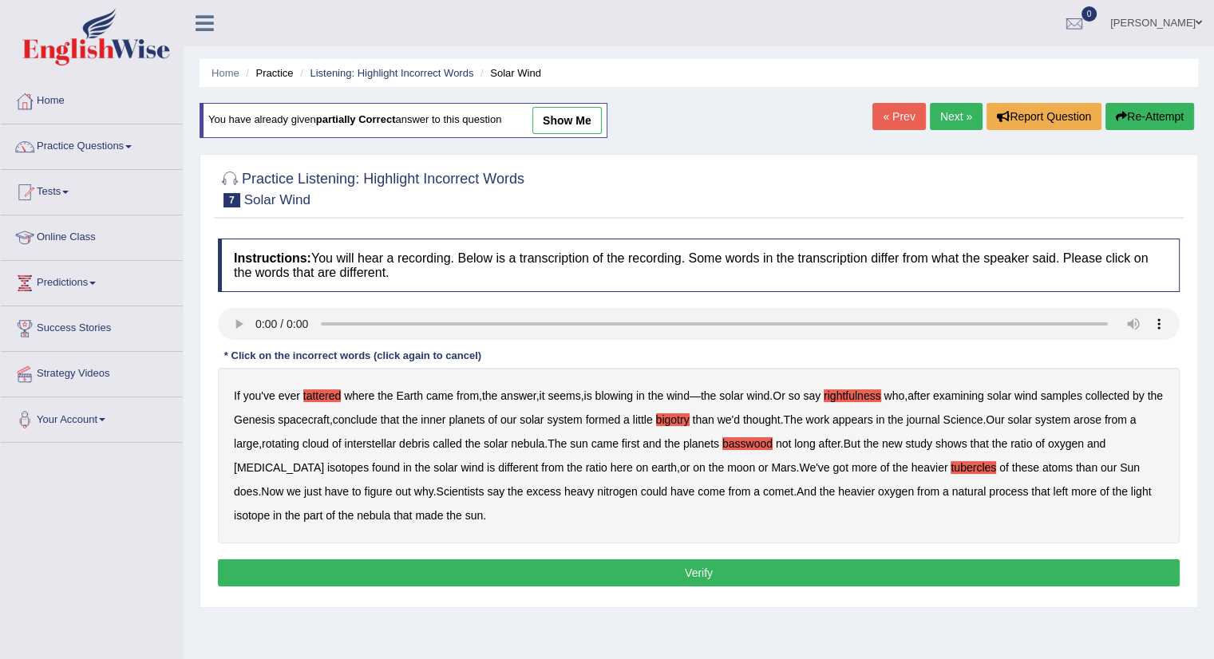
click at [954, 564] on button "Verify" at bounding box center [699, 572] width 962 height 27
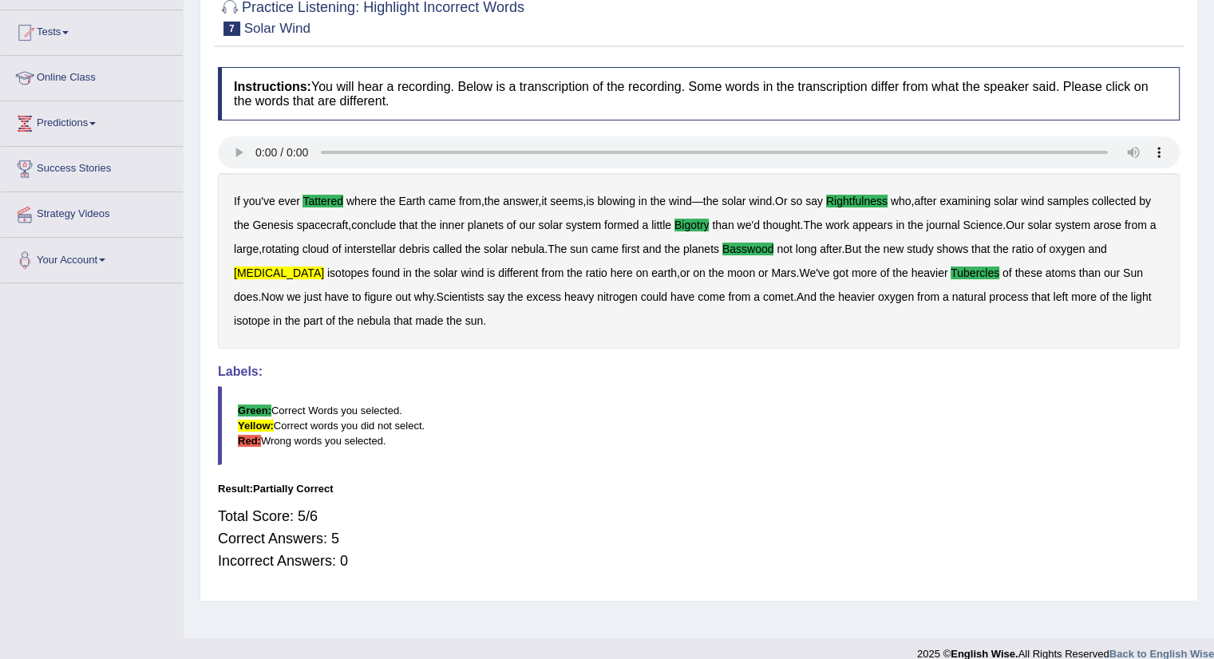
scroll to position [80, 0]
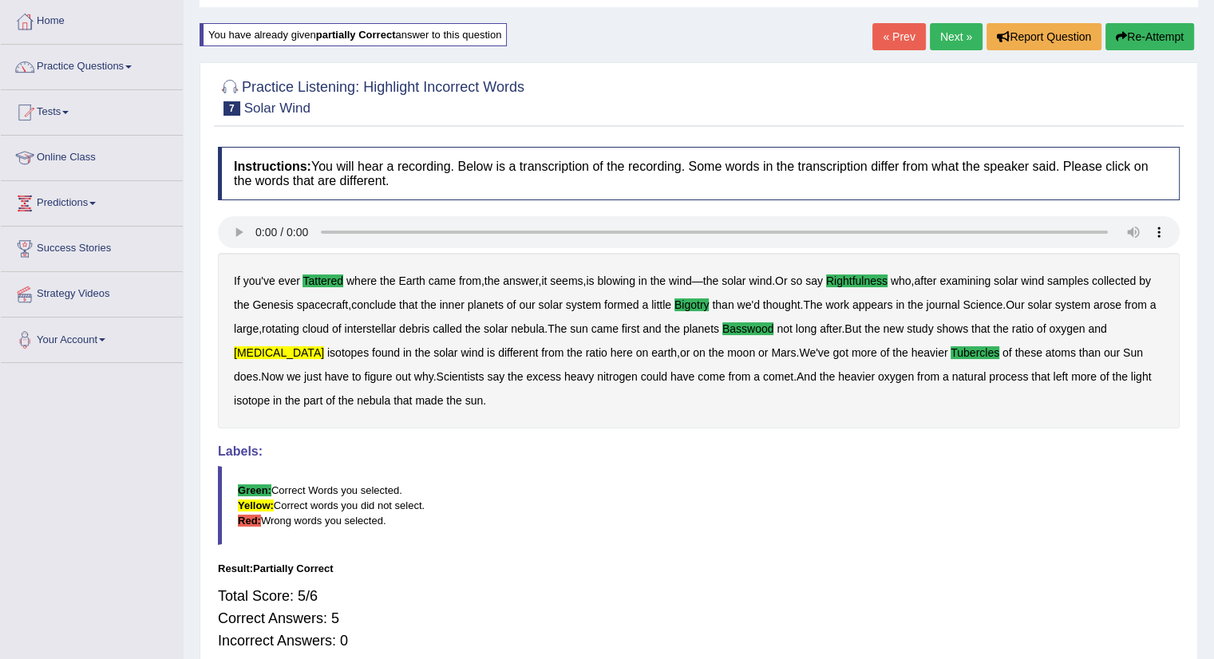
click at [946, 29] on link "Next »" at bounding box center [956, 36] width 53 height 27
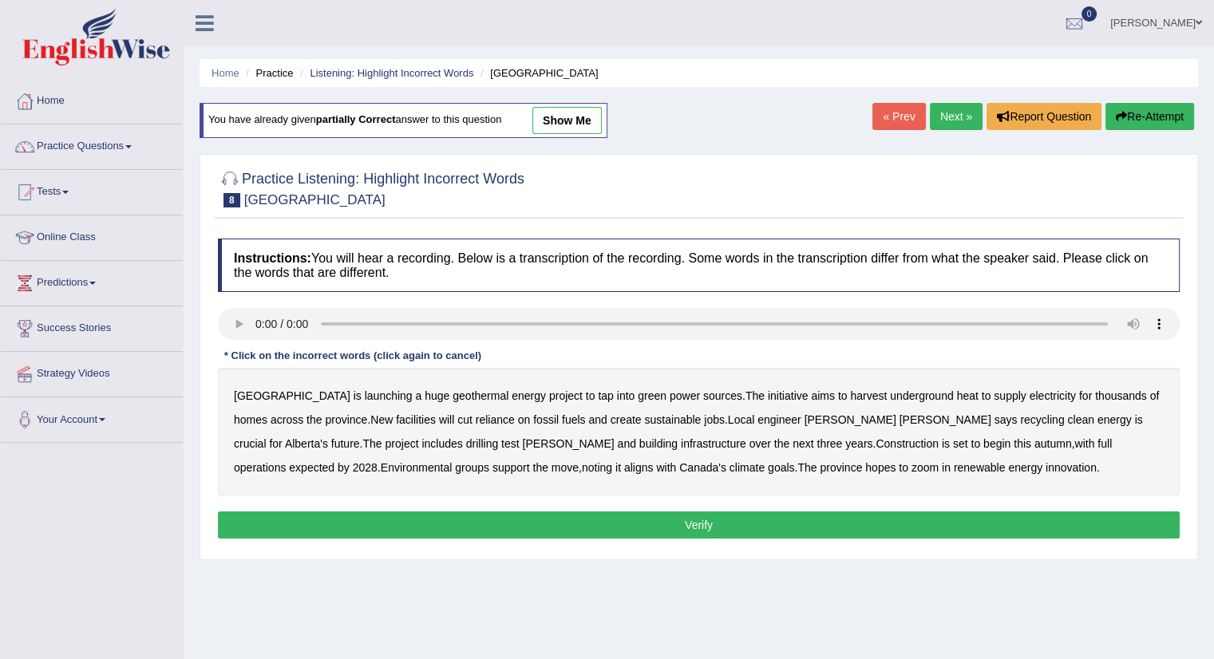
click at [850, 389] on b "harvest" at bounding box center [868, 395] width 37 height 13
click at [476, 419] on b "reliance" at bounding box center [495, 419] width 39 height 13
click at [476, 413] on b "reliance" at bounding box center [495, 419] width 39 height 13
click at [492, 464] on b "support" at bounding box center [511, 467] width 38 height 13
click at [911, 464] on b "zoom" at bounding box center [924, 467] width 27 height 13
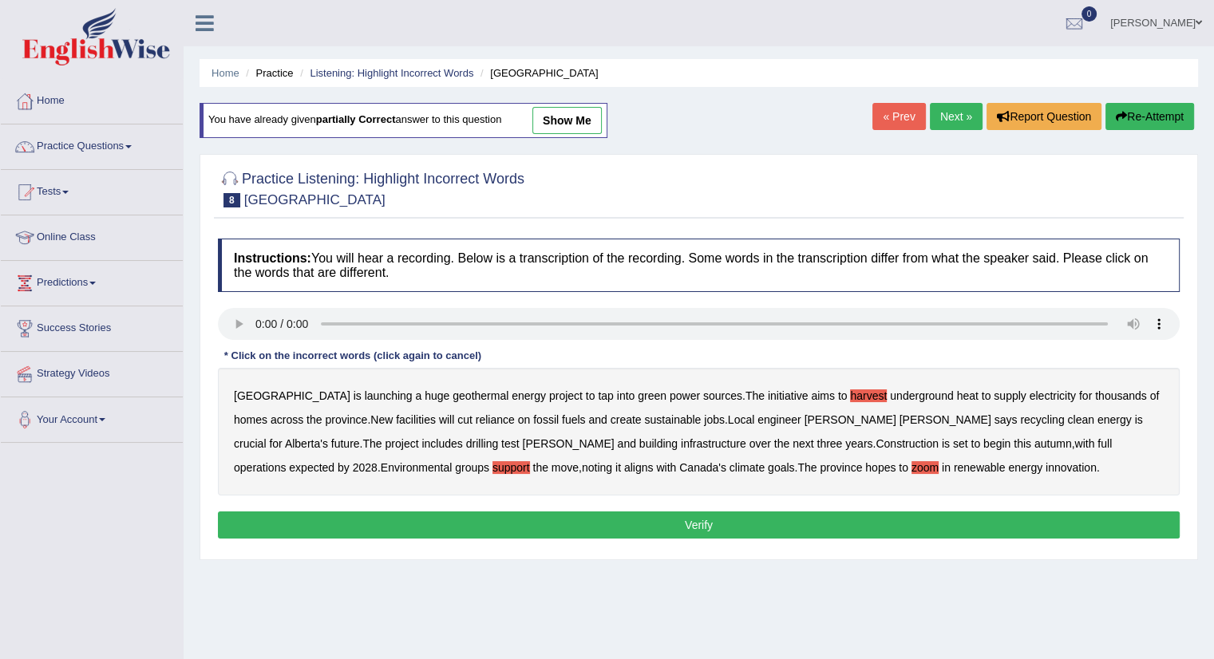
click at [849, 524] on button "Verify" at bounding box center [699, 524] width 962 height 27
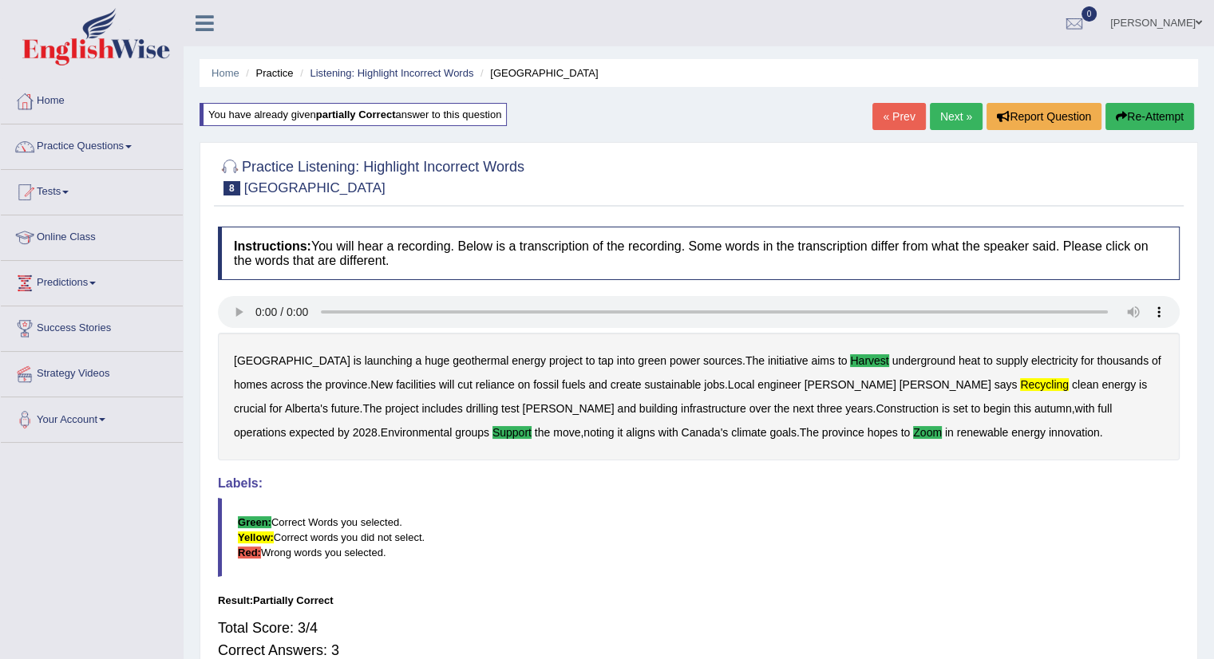
click at [960, 109] on link "Next »" at bounding box center [956, 116] width 53 height 27
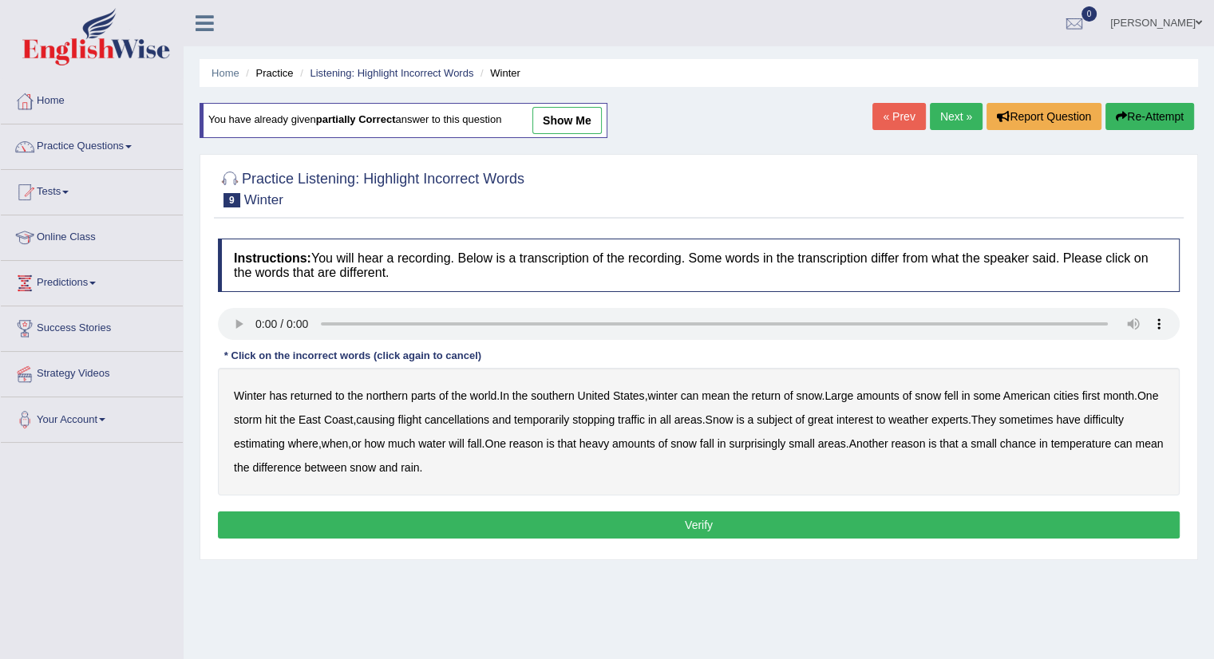
click at [697, 414] on div "Winter has returned to the northern parts of the world . In the southern [GEOGR…" at bounding box center [699, 432] width 962 height 128
click at [671, 416] on b "all" at bounding box center [665, 419] width 11 height 13
click at [439, 443] on b "water" at bounding box center [431, 443] width 27 height 13
click at [681, 529] on button "Verify" at bounding box center [699, 524] width 962 height 27
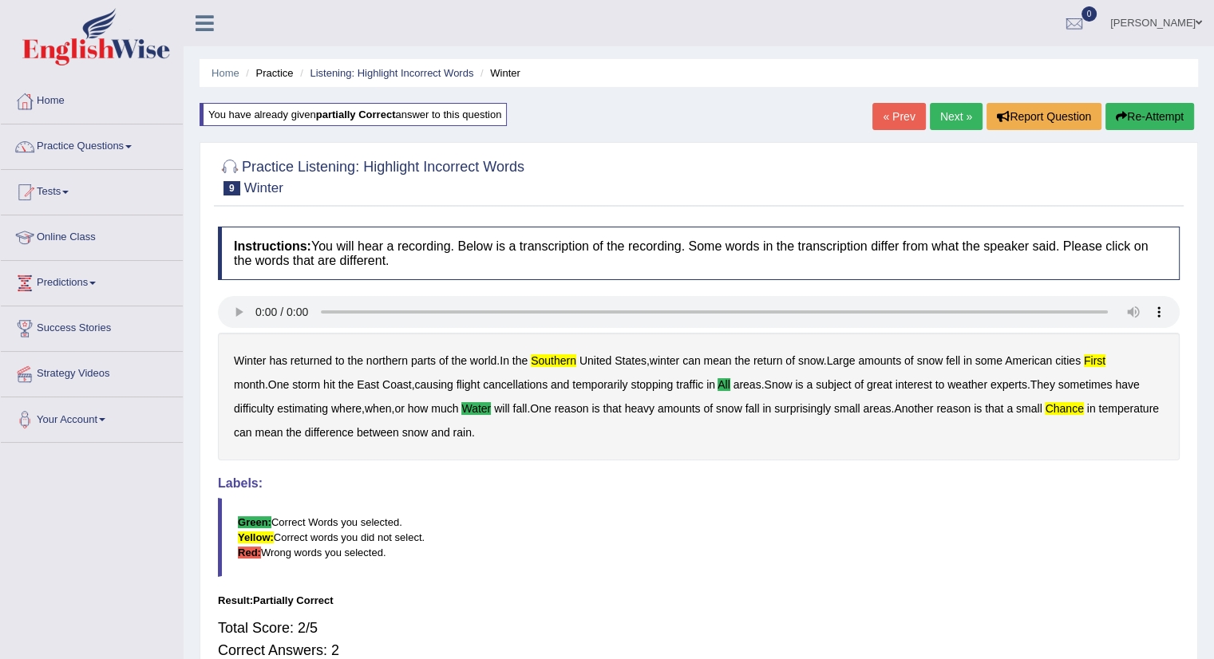
click at [1142, 116] on button "Re-Attempt" at bounding box center [1149, 116] width 89 height 27
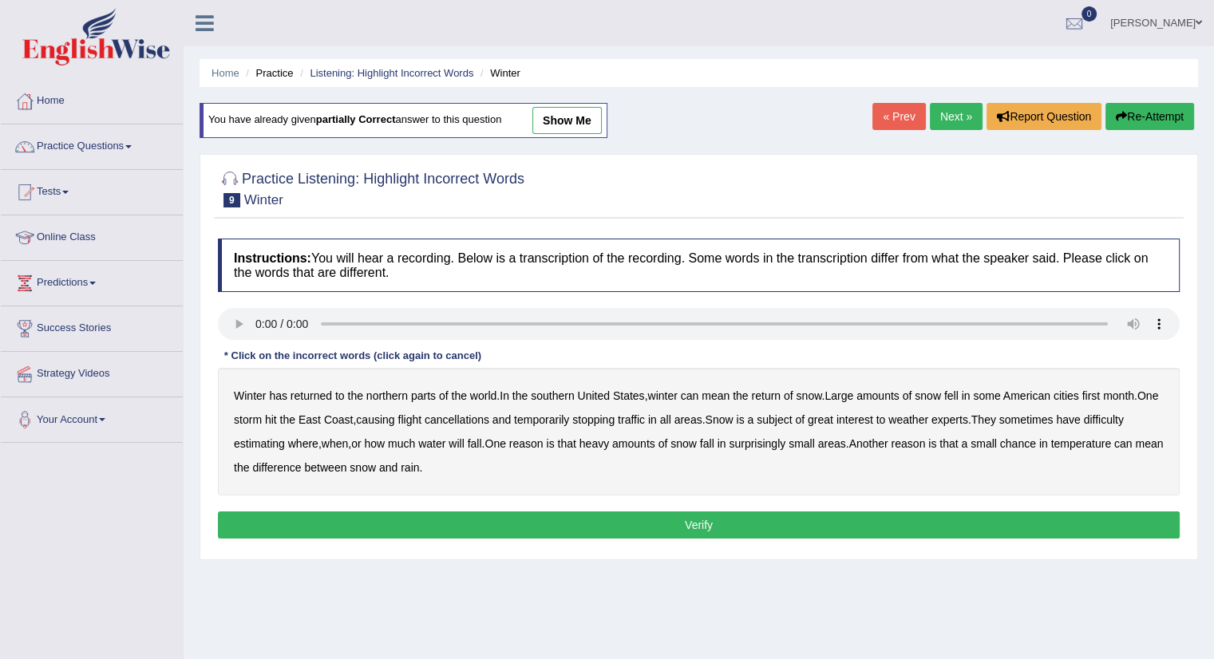
click at [556, 393] on b "southern" at bounding box center [552, 395] width 43 height 13
click at [1096, 392] on b "first" at bounding box center [1091, 395] width 18 height 13
click at [671, 416] on b "all" at bounding box center [665, 419] width 11 height 13
click at [432, 441] on b "water" at bounding box center [431, 443] width 27 height 13
click at [726, 440] on b "in" at bounding box center [721, 443] width 9 height 13
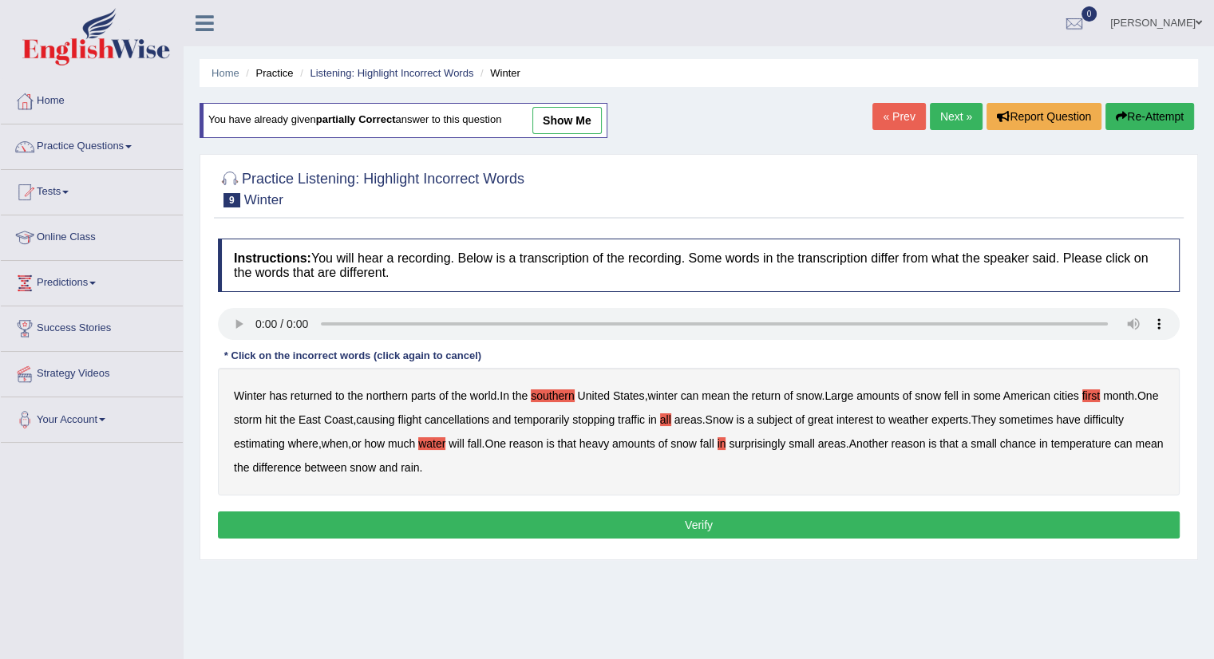
click at [510, 517] on button "Verify" at bounding box center [699, 524] width 962 height 27
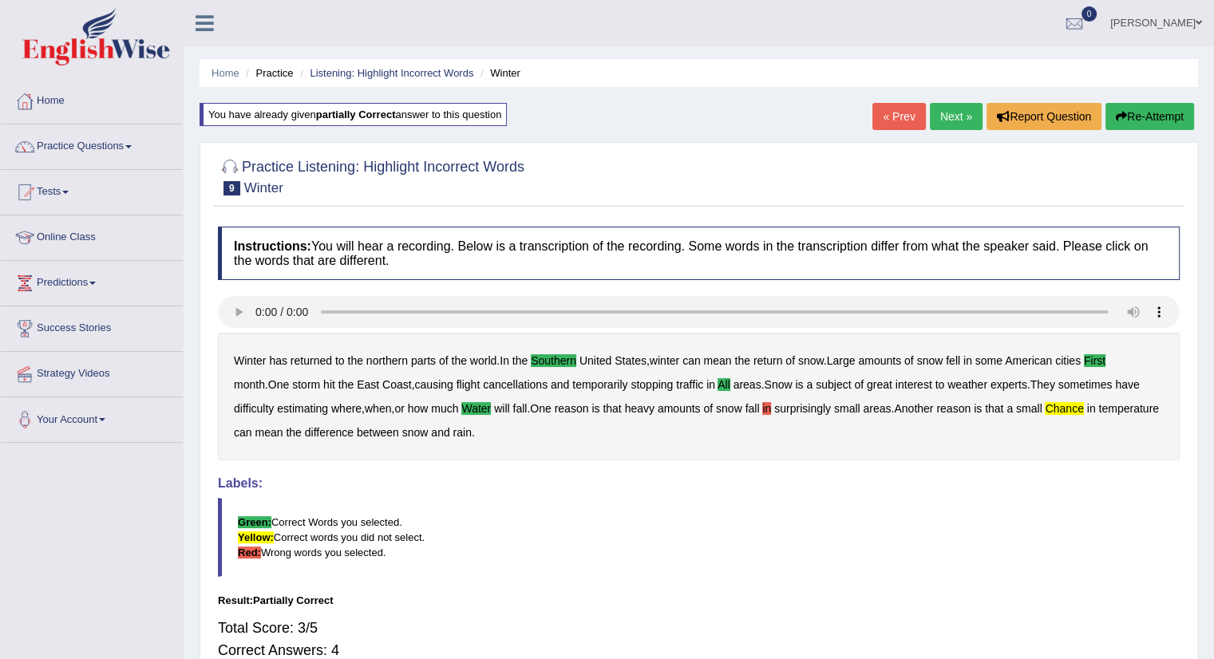
click at [951, 116] on link "Next »" at bounding box center [956, 116] width 53 height 27
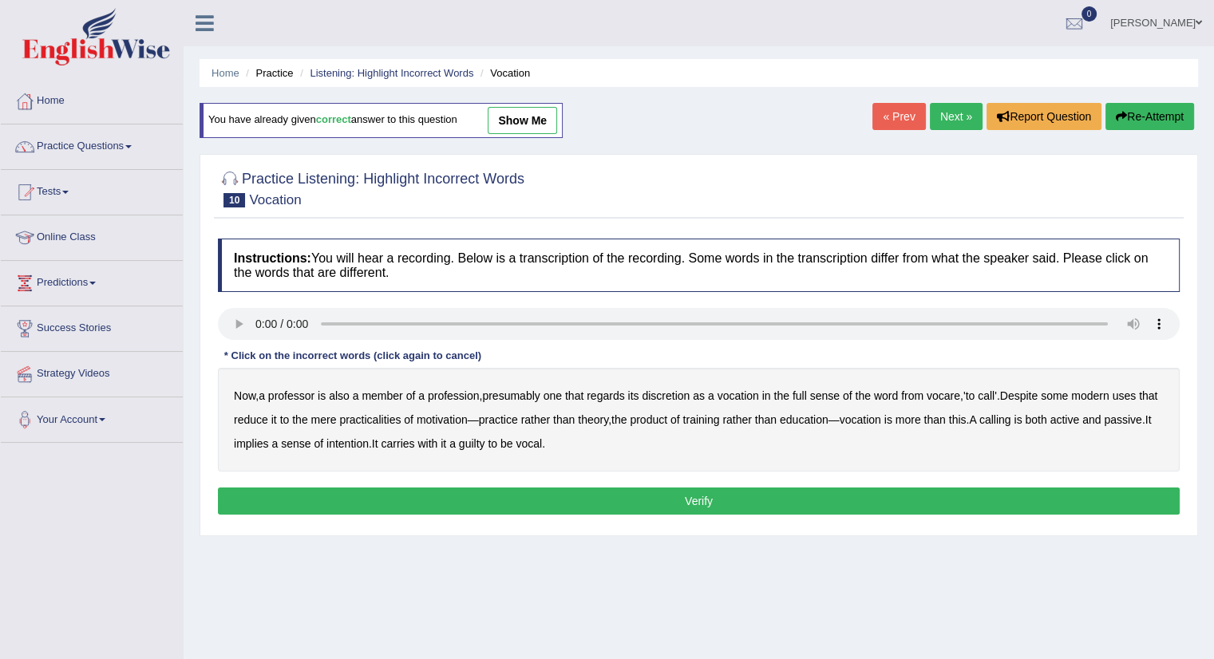
click at [681, 393] on b "discretion" at bounding box center [666, 395] width 48 height 13
click at [369, 437] on b "intention" at bounding box center [347, 443] width 42 height 13
click at [565, 499] on button "Verify" at bounding box center [699, 501] width 962 height 27
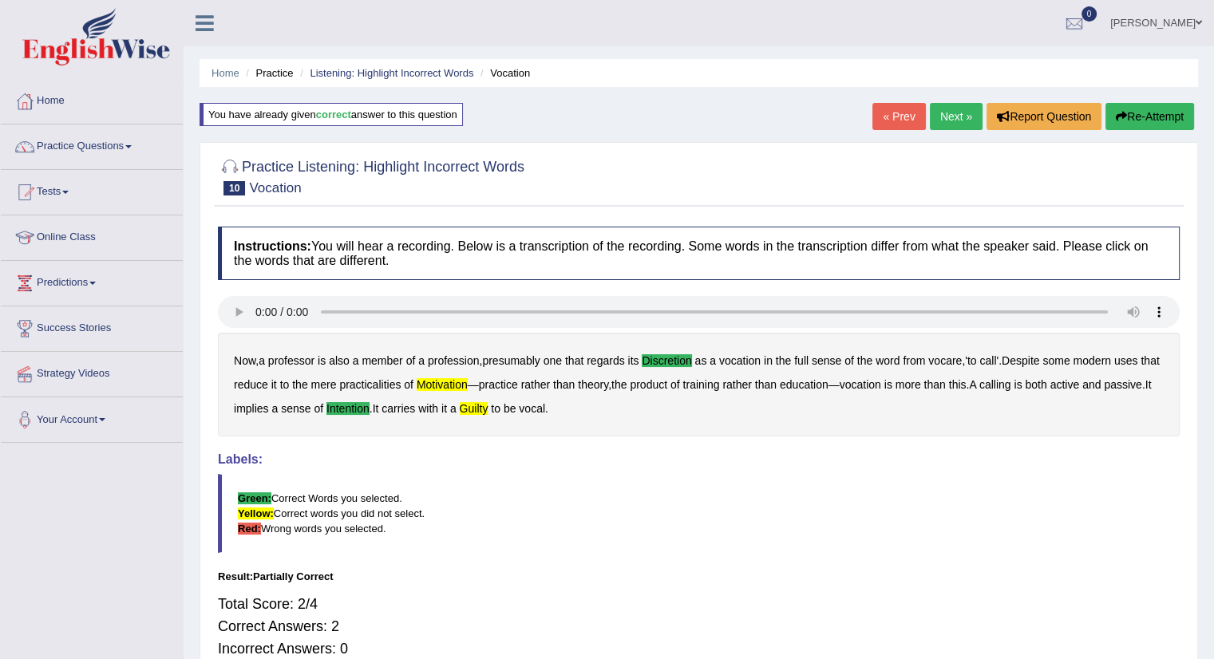
click at [1134, 116] on button "Re-Attempt" at bounding box center [1149, 116] width 89 height 27
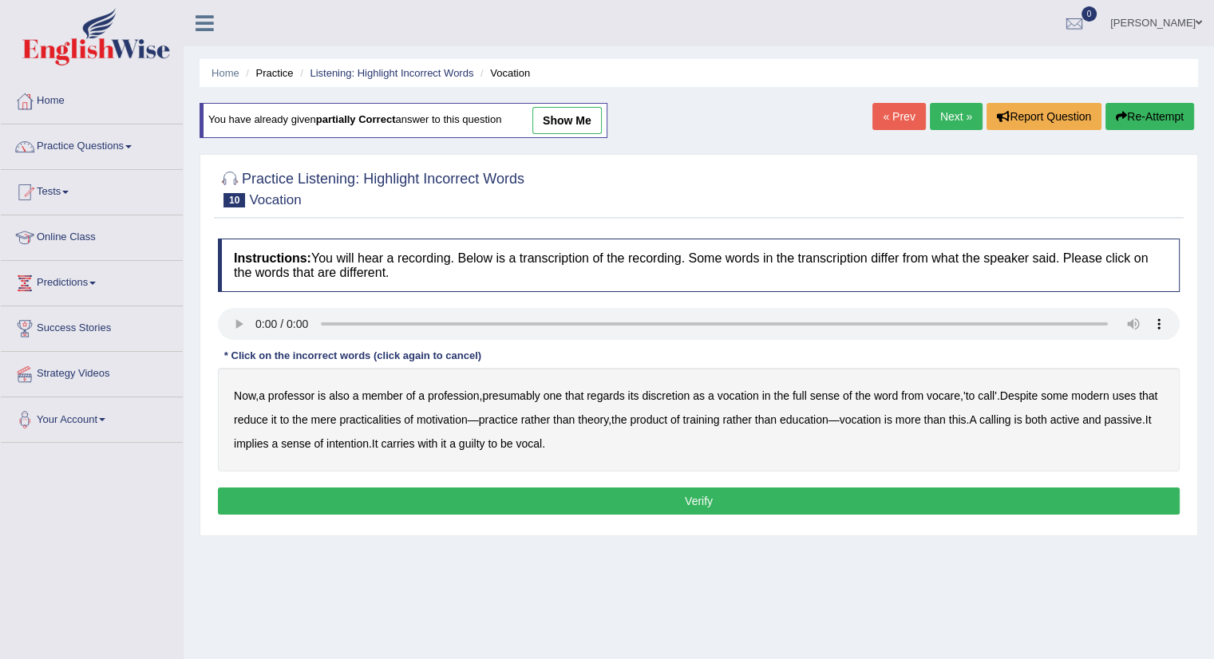
click at [446, 414] on b "motivation" at bounding box center [442, 419] width 51 height 13
click at [435, 500] on button "Verify" at bounding box center [699, 501] width 962 height 27
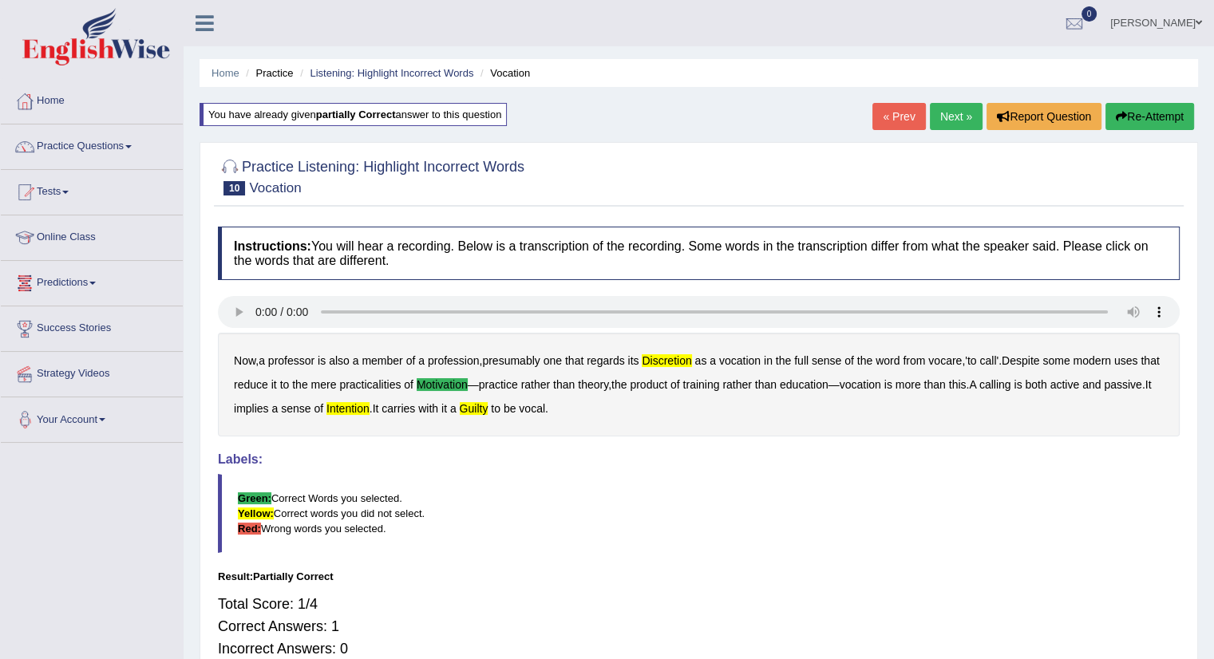
click at [1159, 112] on button "Re-Attempt" at bounding box center [1149, 116] width 89 height 27
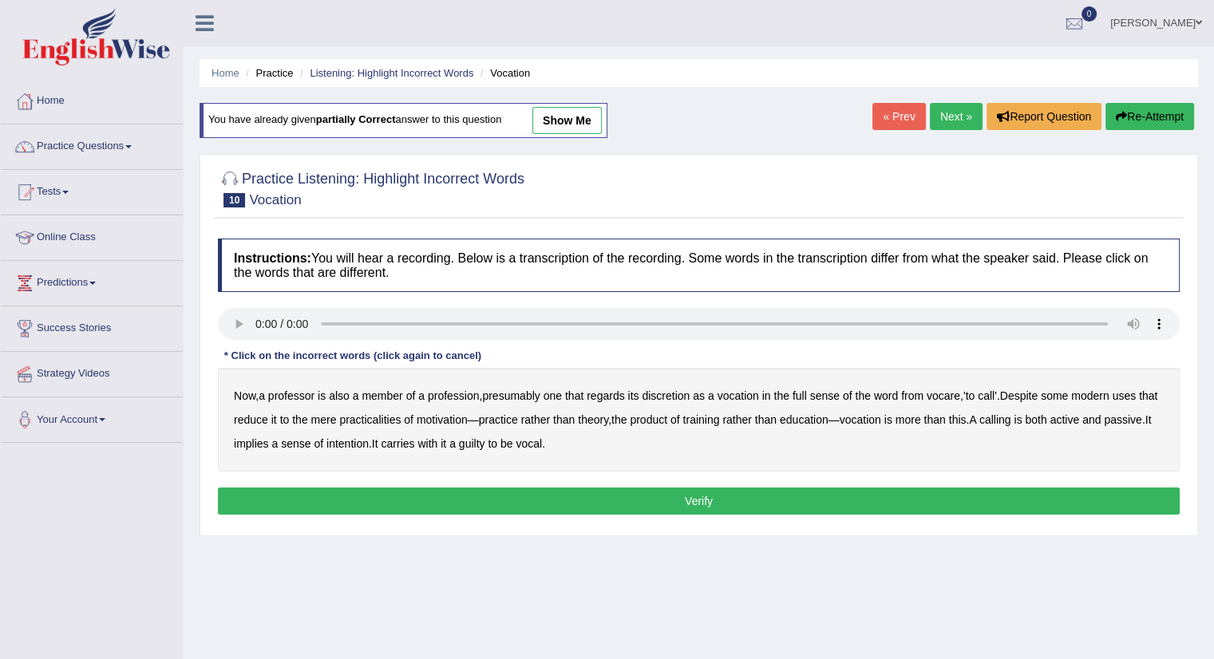
click at [673, 393] on b "discretion" at bounding box center [666, 395] width 48 height 13
click at [461, 419] on b "motivation" at bounding box center [442, 419] width 51 height 13
click at [369, 440] on b "intention" at bounding box center [347, 443] width 42 height 13
click at [575, 493] on button "Verify" at bounding box center [699, 501] width 962 height 27
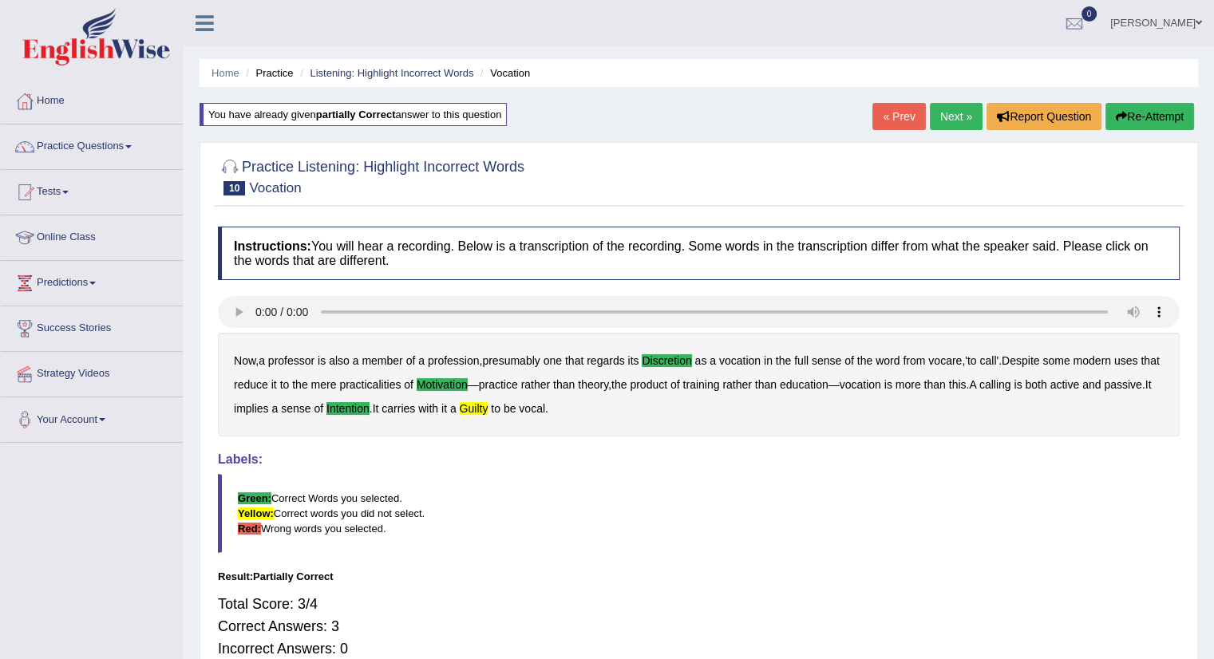
click at [946, 113] on link "Next »" at bounding box center [956, 116] width 53 height 27
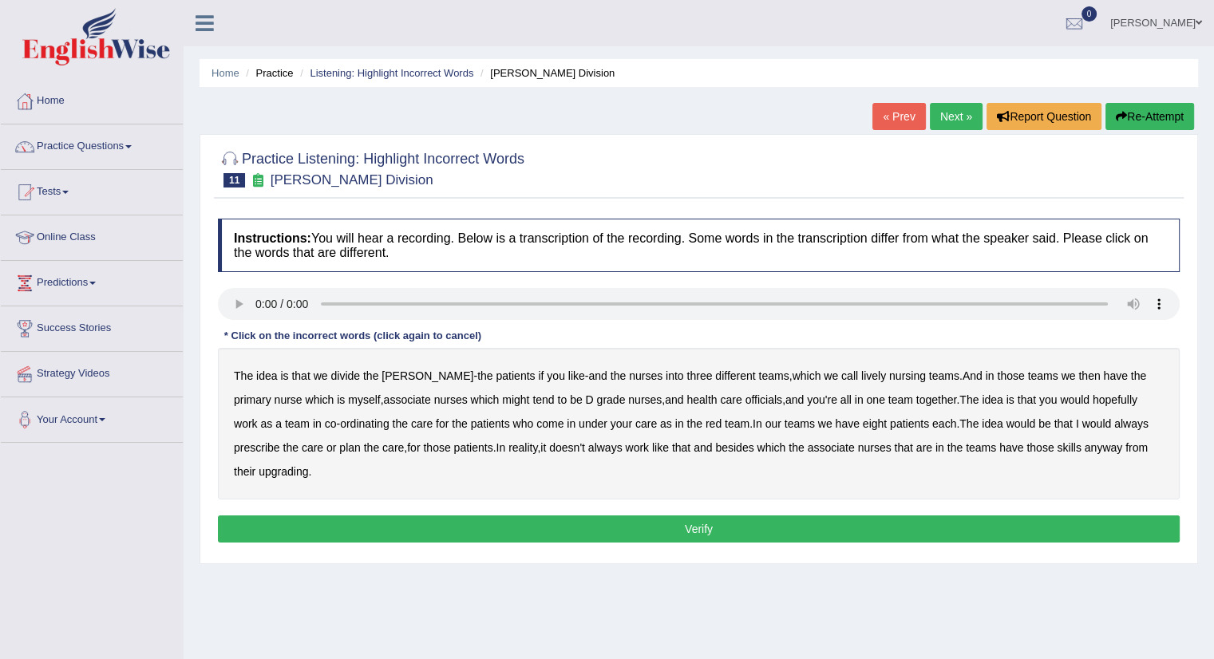
click at [823, 372] on b "we" at bounding box center [830, 375] width 14 height 13
click at [745, 397] on b "officials" at bounding box center [763, 399] width 37 height 13
click at [1114, 421] on b "always" at bounding box center [1131, 423] width 34 height 13
click at [801, 534] on button "Verify" at bounding box center [699, 528] width 962 height 27
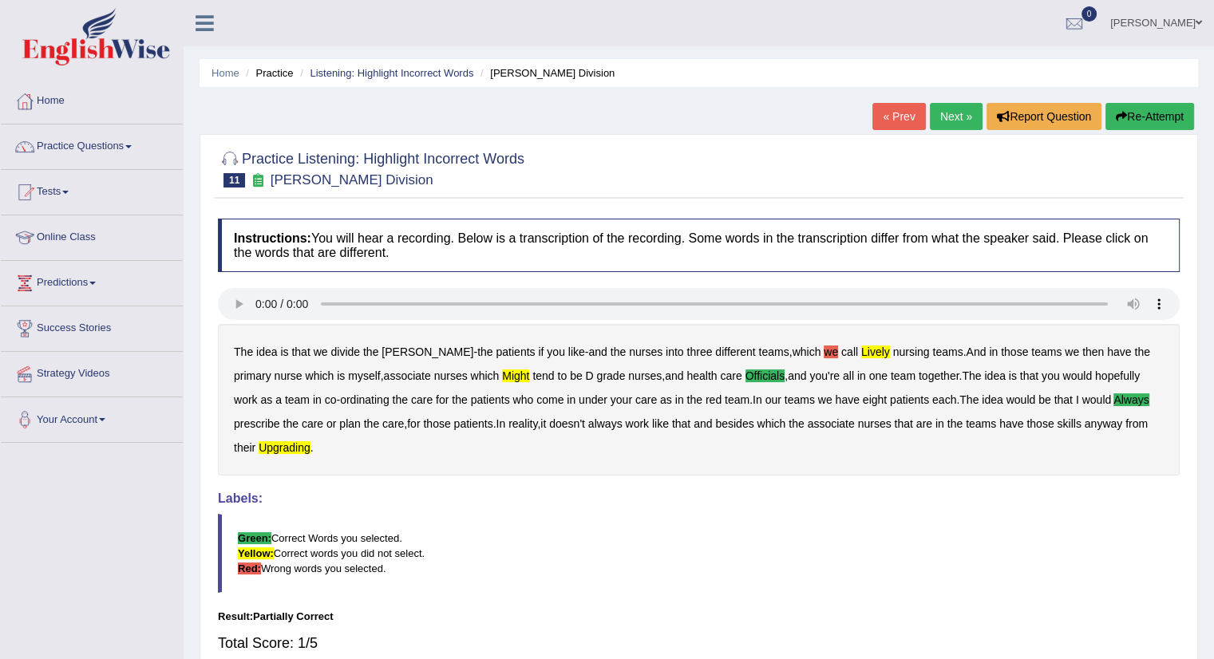
click at [1167, 113] on button "Re-Attempt" at bounding box center [1149, 116] width 89 height 27
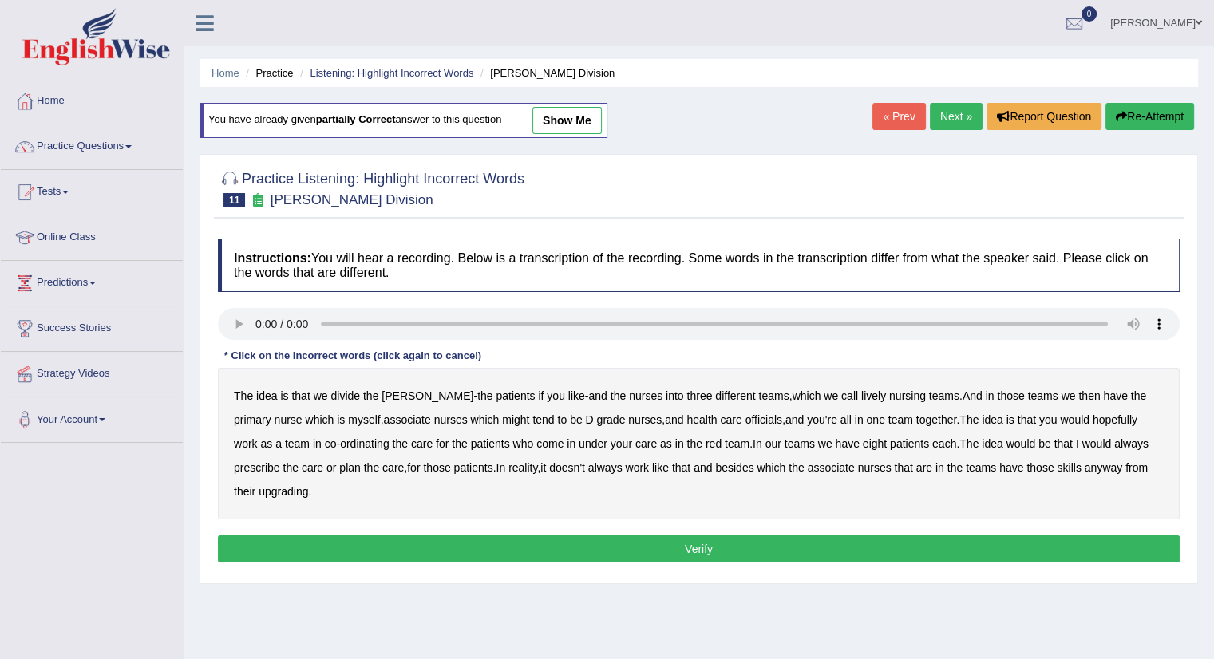
click at [861, 393] on b "lively" at bounding box center [873, 395] width 25 height 13
click at [502, 418] on b "might" at bounding box center [515, 419] width 27 height 13
click at [835, 440] on b "have" at bounding box center [847, 443] width 24 height 13
click at [583, 551] on button "Verify" at bounding box center [699, 548] width 962 height 27
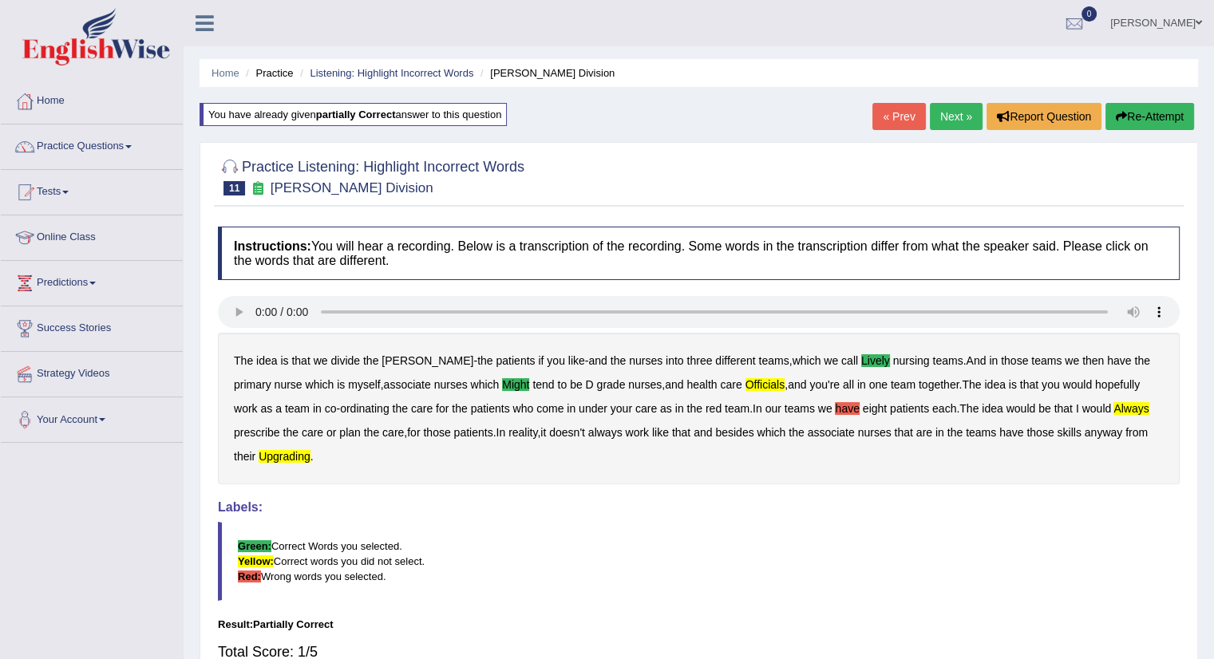
click at [1139, 113] on button "Re-Attempt" at bounding box center [1149, 116] width 89 height 27
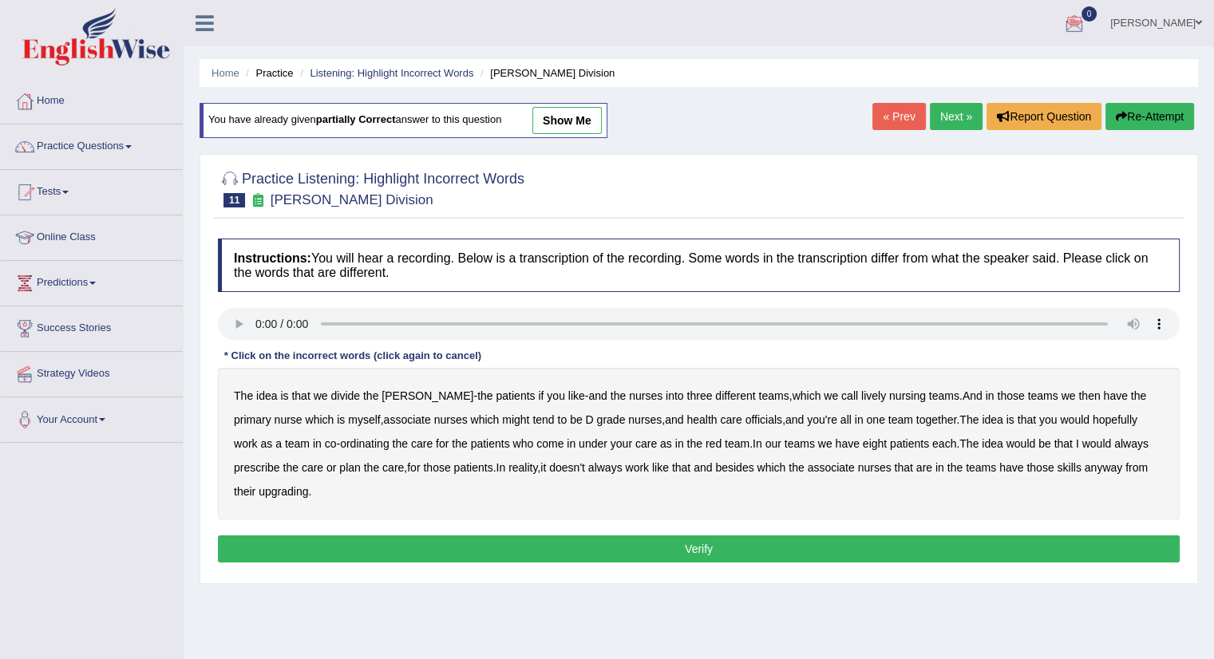
click at [961, 116] on link "Next »" at bounding box center [956, 116] width 53 height 27
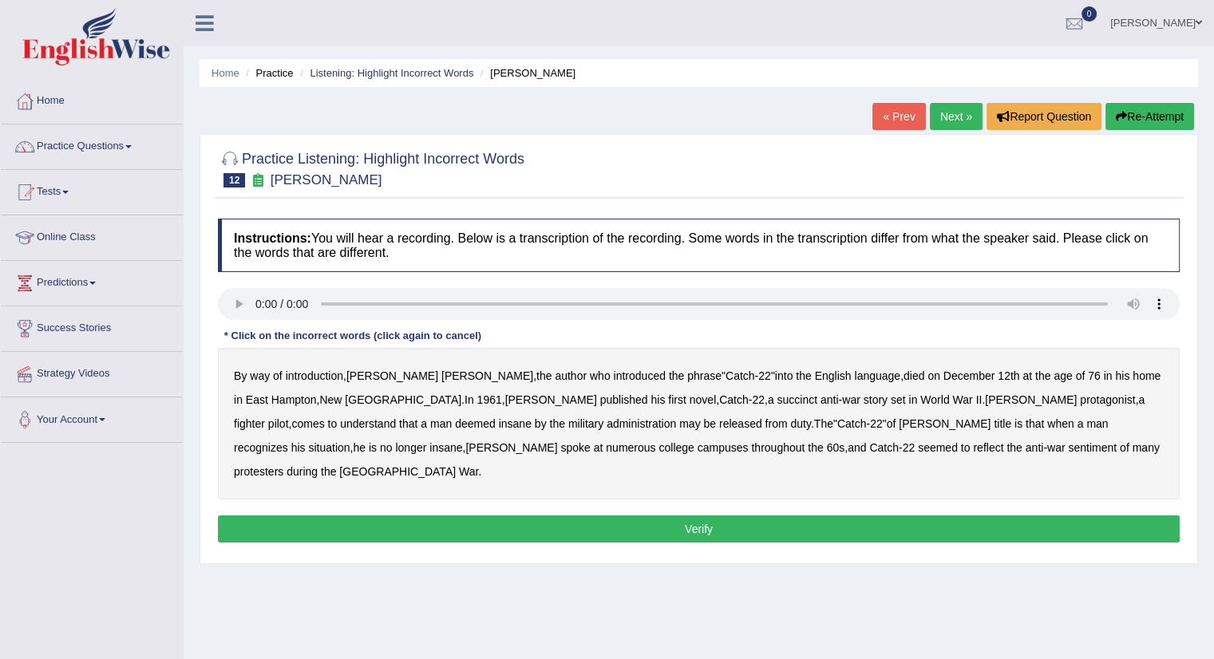
click at [776, 394] on b "succinct" at bounding box center [796, 399] width 41 height 13
click at [606, 421] on b "administration" at bounding box center [640, 423] width 69 height 13
click at [349, 441] on b "situation" at bounding box center [328, 447] width 41 height 13
click at [973, 441] on b "reflect" at bounding box center [988, 447] width 30 height 13
click at [903, 515] on button "Verify" at bounding box center [699, 528] width 962 height 27
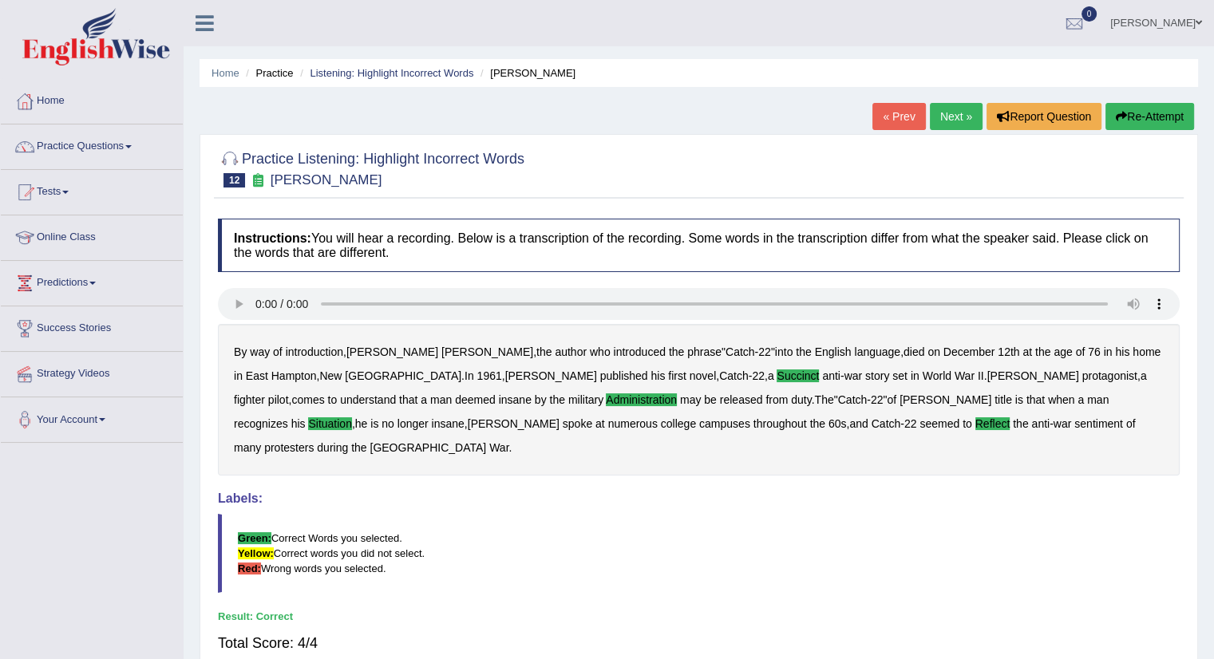
click at [944, 113] on link "Next »" at bounding box center [956, 116] width 53 height 27
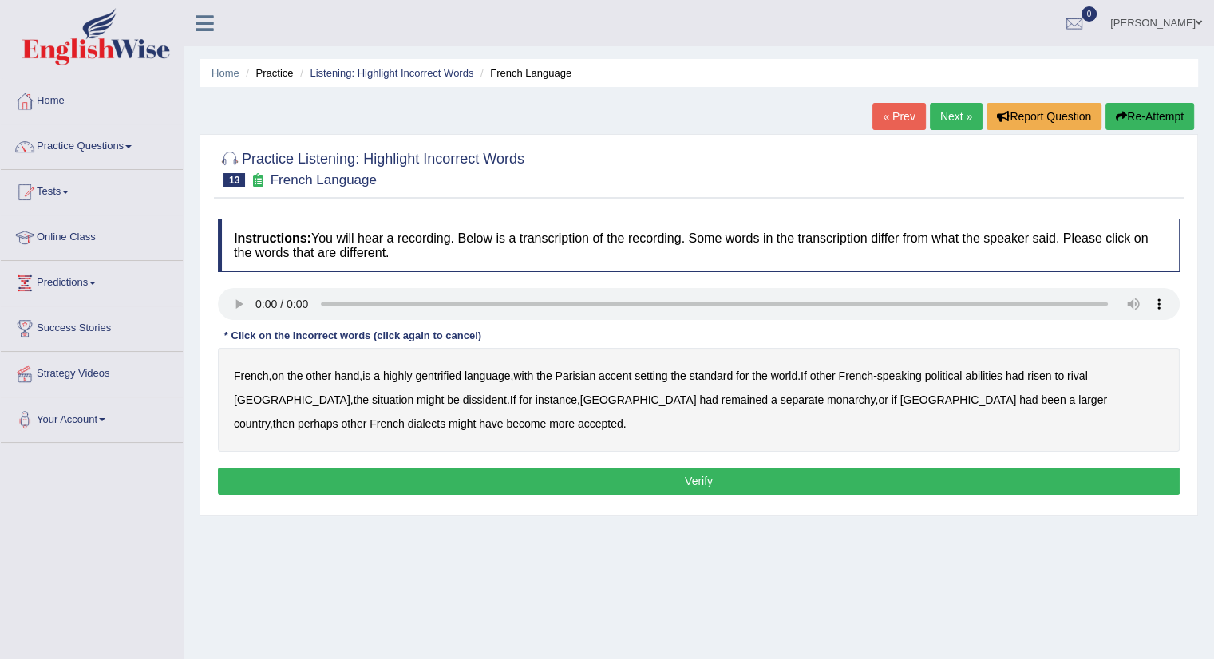
click at [947, 116] on link "Next »" at bounding box center [956, 116] width 53 height 27
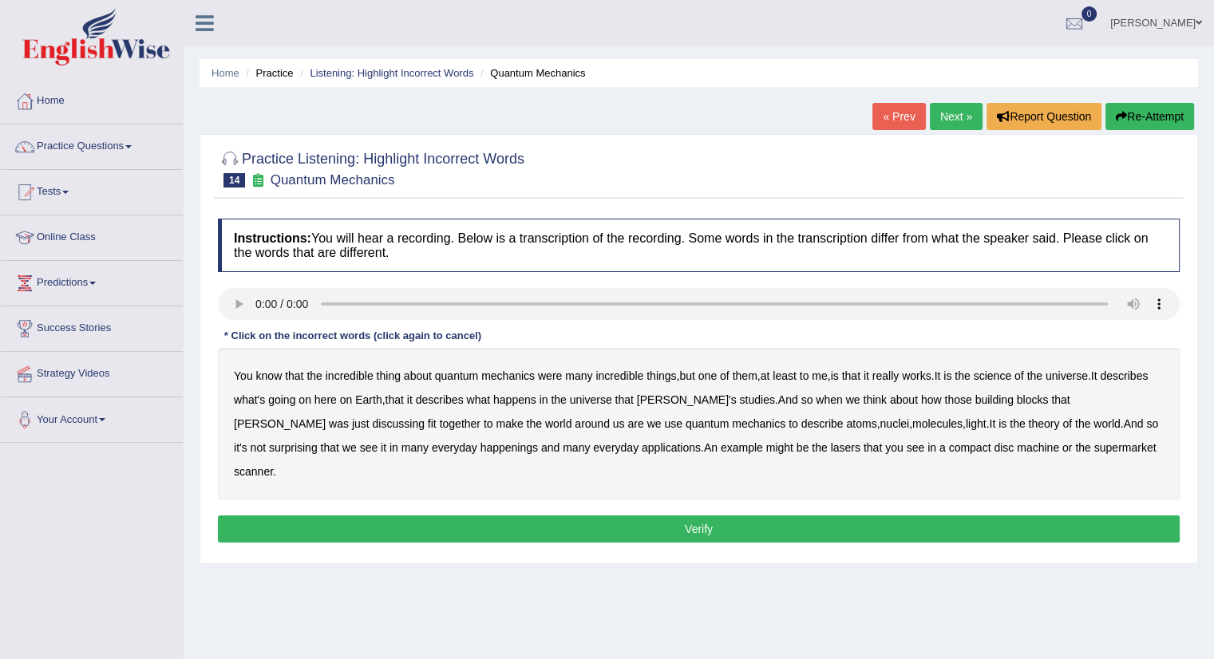
click at [549, 373] on b "were" at bounding box center [550, 375] width 24 height 13
click at [997, 369] on b "science" at bounding box center [992, 375] width 38 height 13
click at [425, 417] on b "discussing" at bounding box center [399, 423] width 52 height 13
click at [1017, 444] on b "machine" at bounding box center [1038, 447] width 42 height 13
click at [859, 515] on button "Verify" at bounding box center [699, 528] width 962 height 27
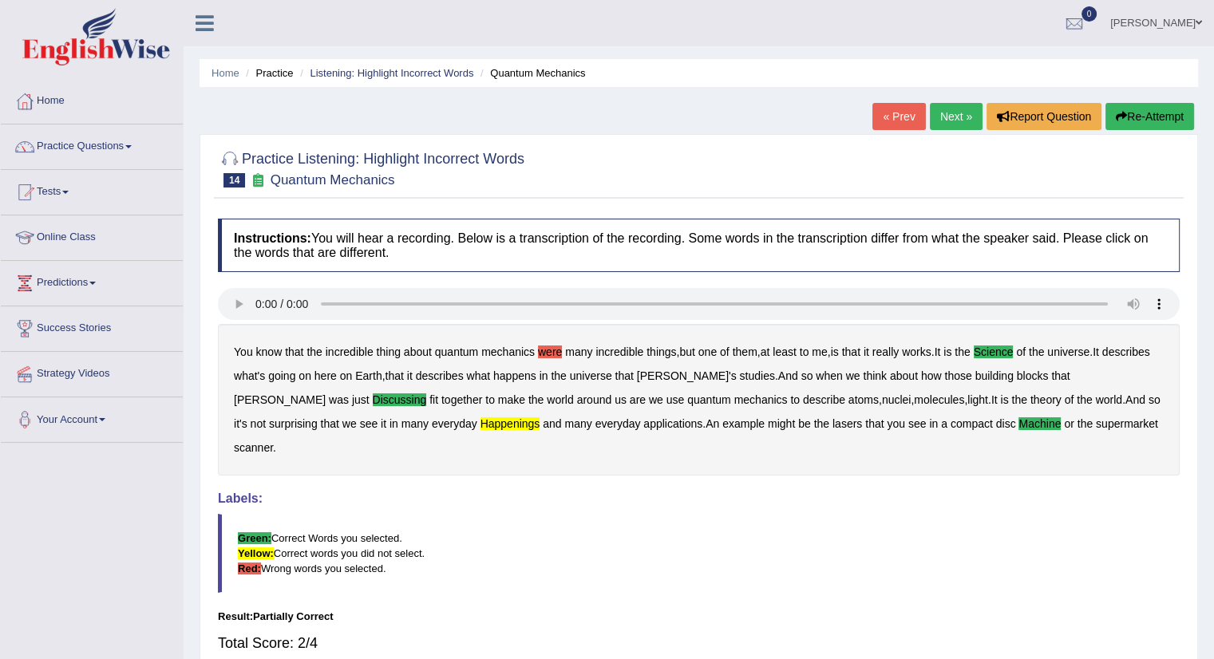
click at [828, 514] on blockquote "Green: Correct Words you selected. Yellow: Correct words you did not select. Re…" at bounding box center [699, 553] width 962 height 79
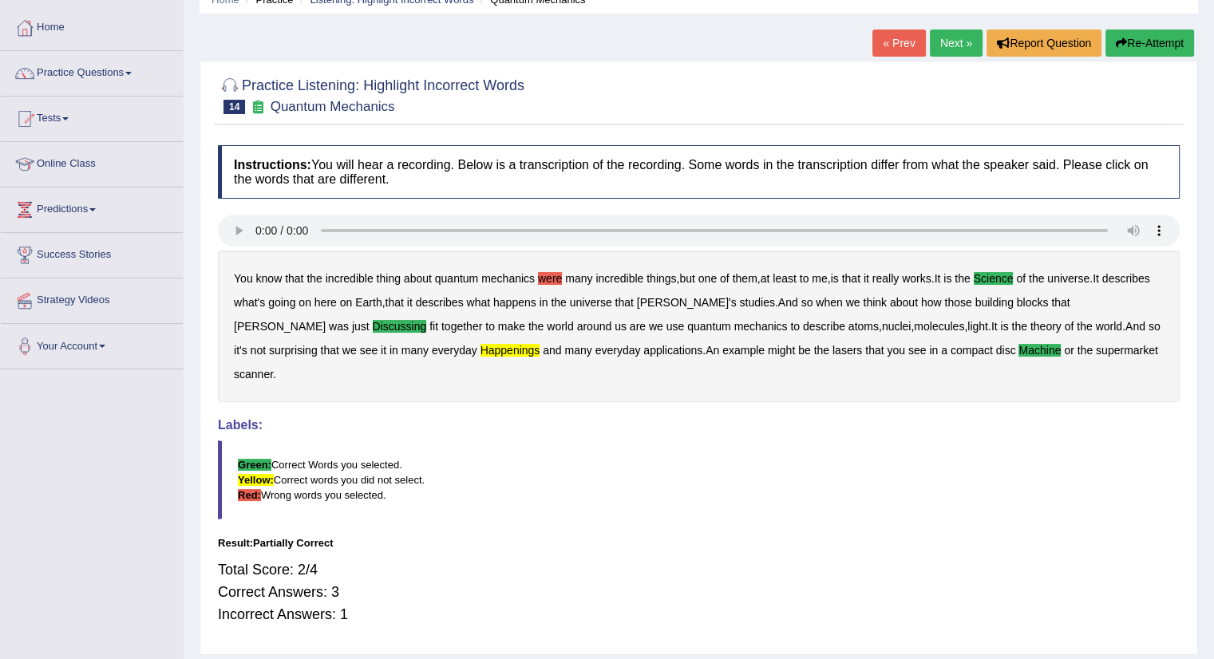
scroll to position [99, 0]
